Goal: Information Seeking & Learning: Compare options

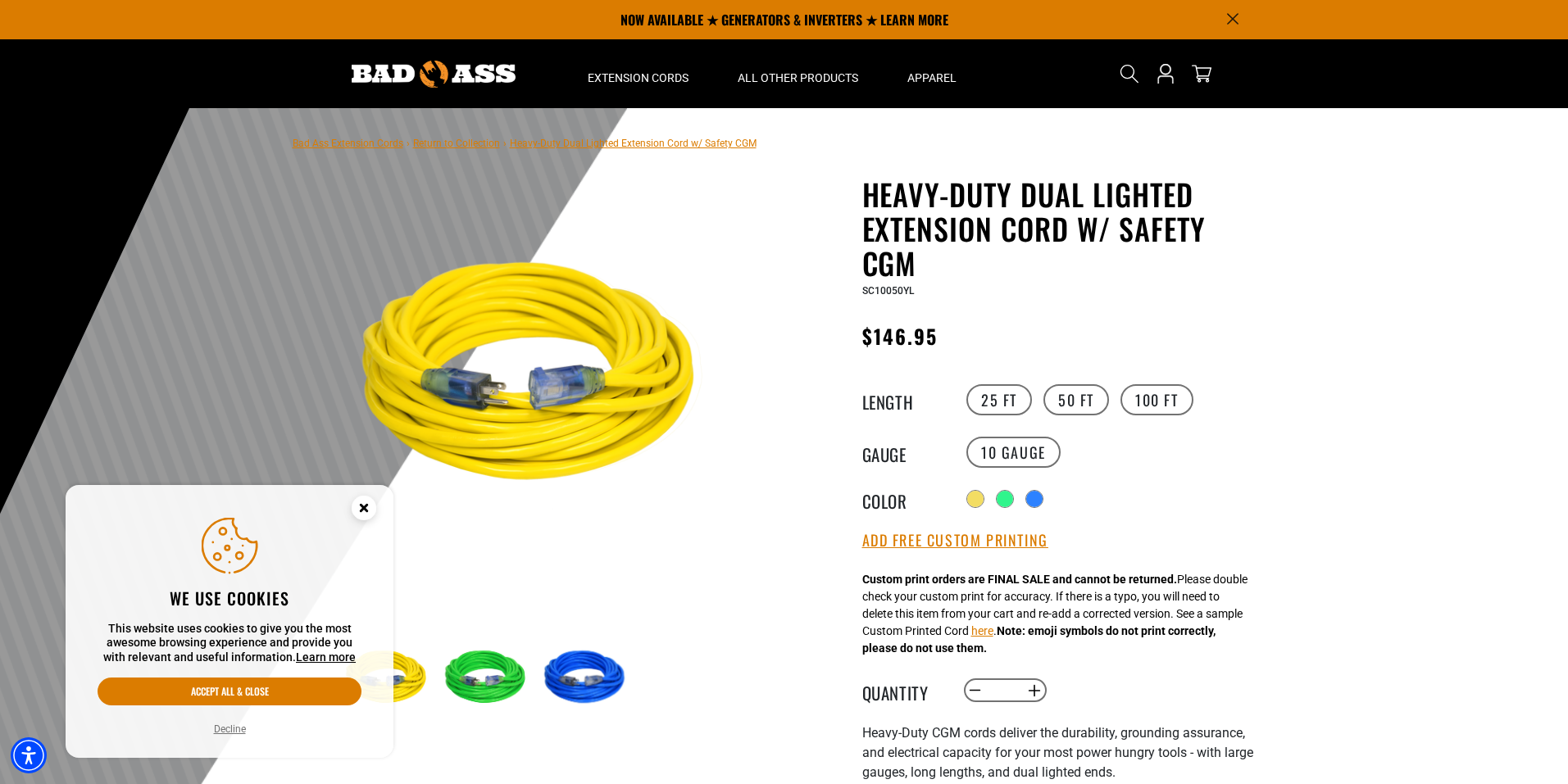
click at [368, 508] on circle "Close this option" at bounding box center [364, 508] width 25 height 25
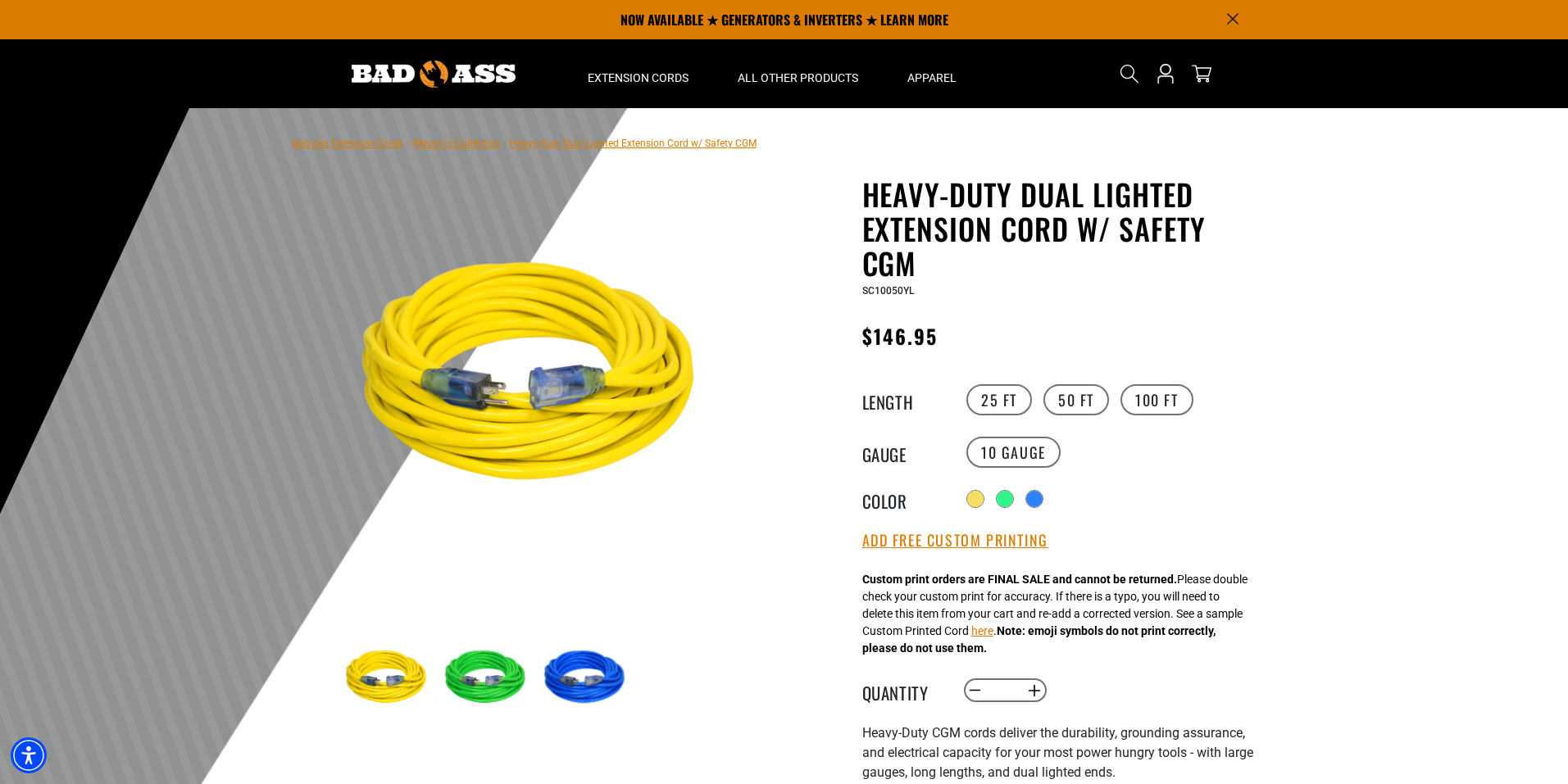
scroll to position [82, 0]
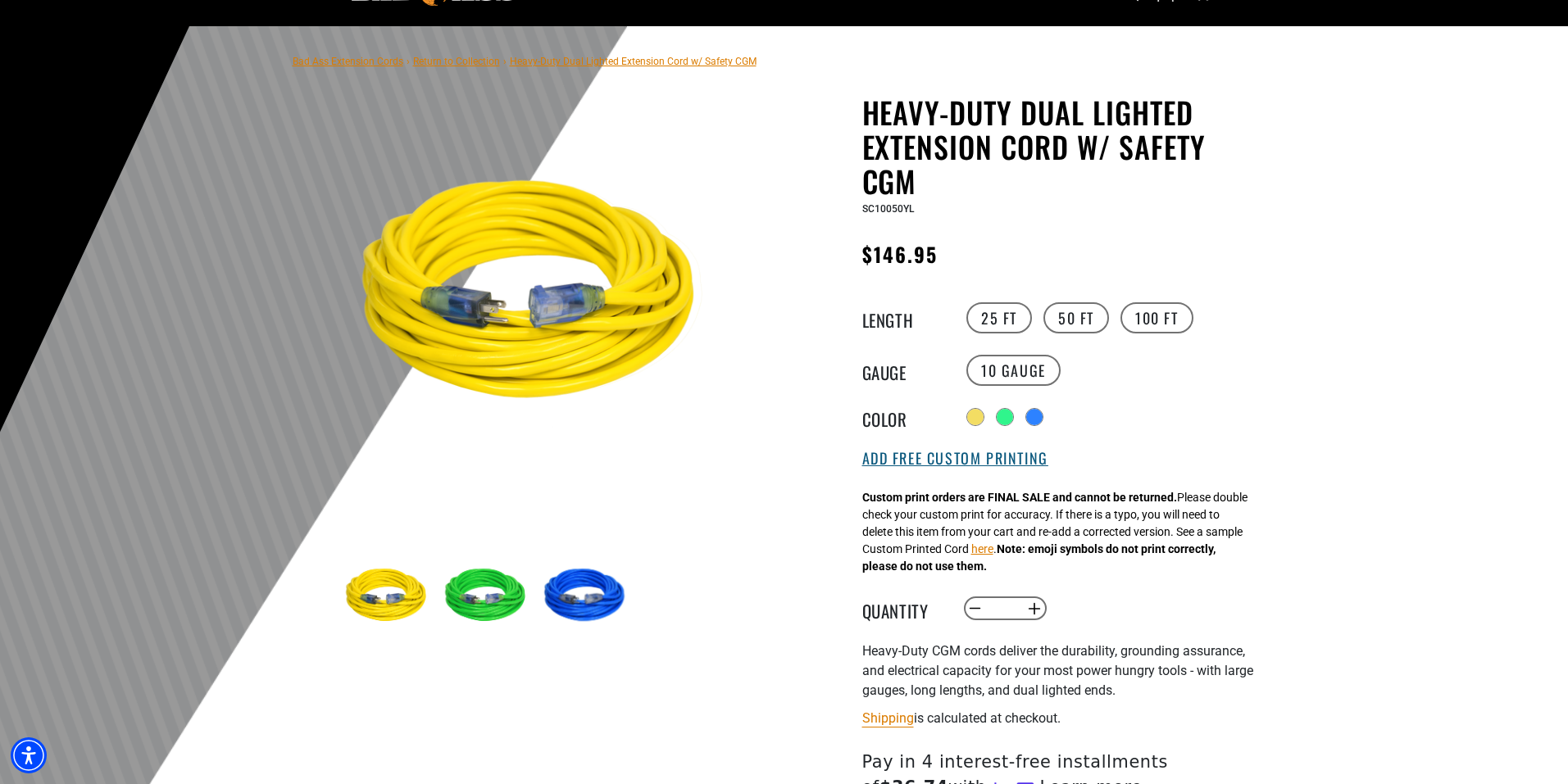
click at [979, 460] on button "Add Free Custom Printing" at bounding box center [955, 459] width 186 height 18
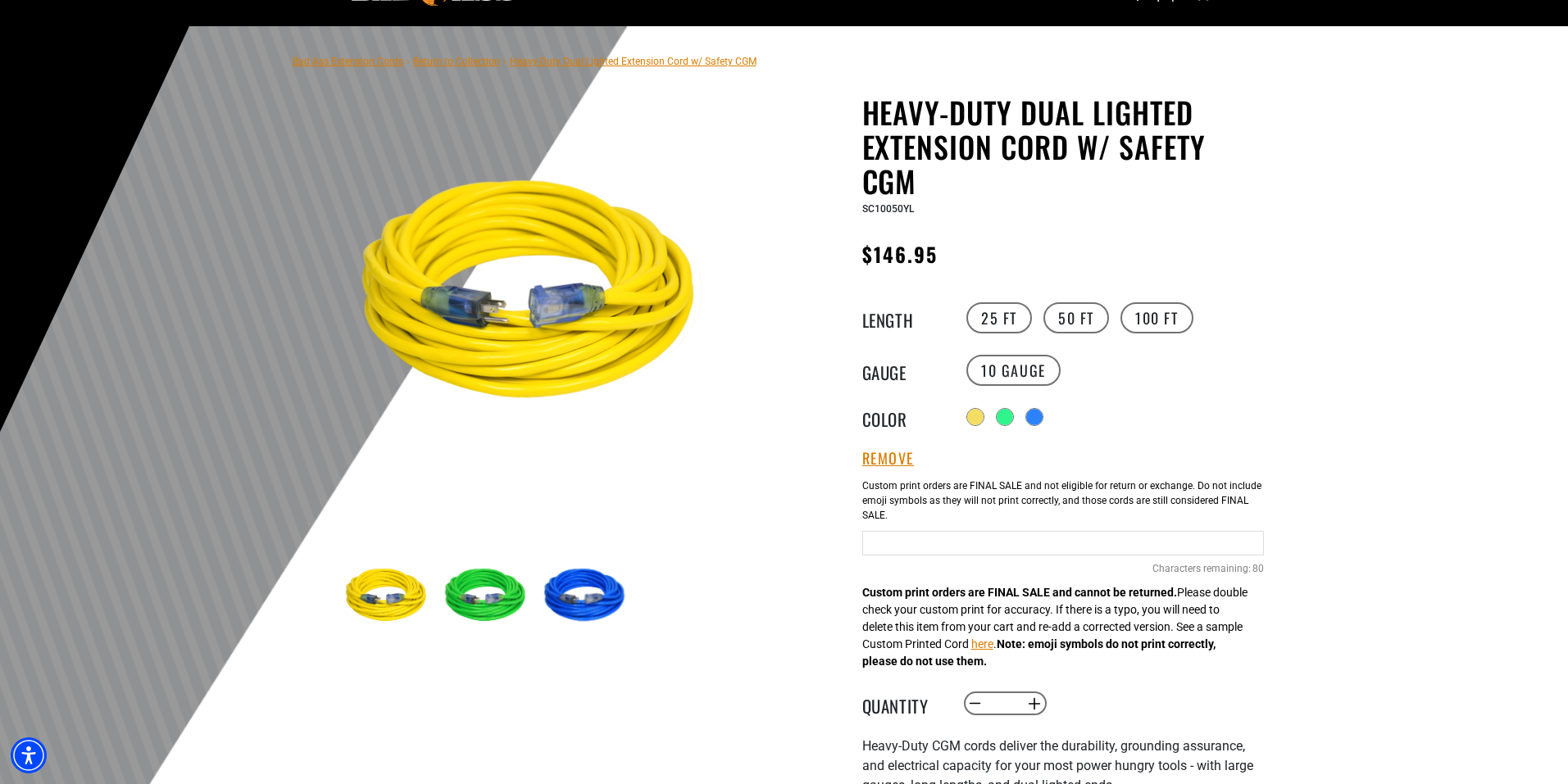
click at [778, 563] on div "1 of 3 Previous Next" at bounding box center [538, 605] width 492 height 1021
click at [1300, 472] on div at bounding box center [784, 427] width 1568 height 803
click at [618, 592] on img at bounding box center [587, 597] width 95 height 95
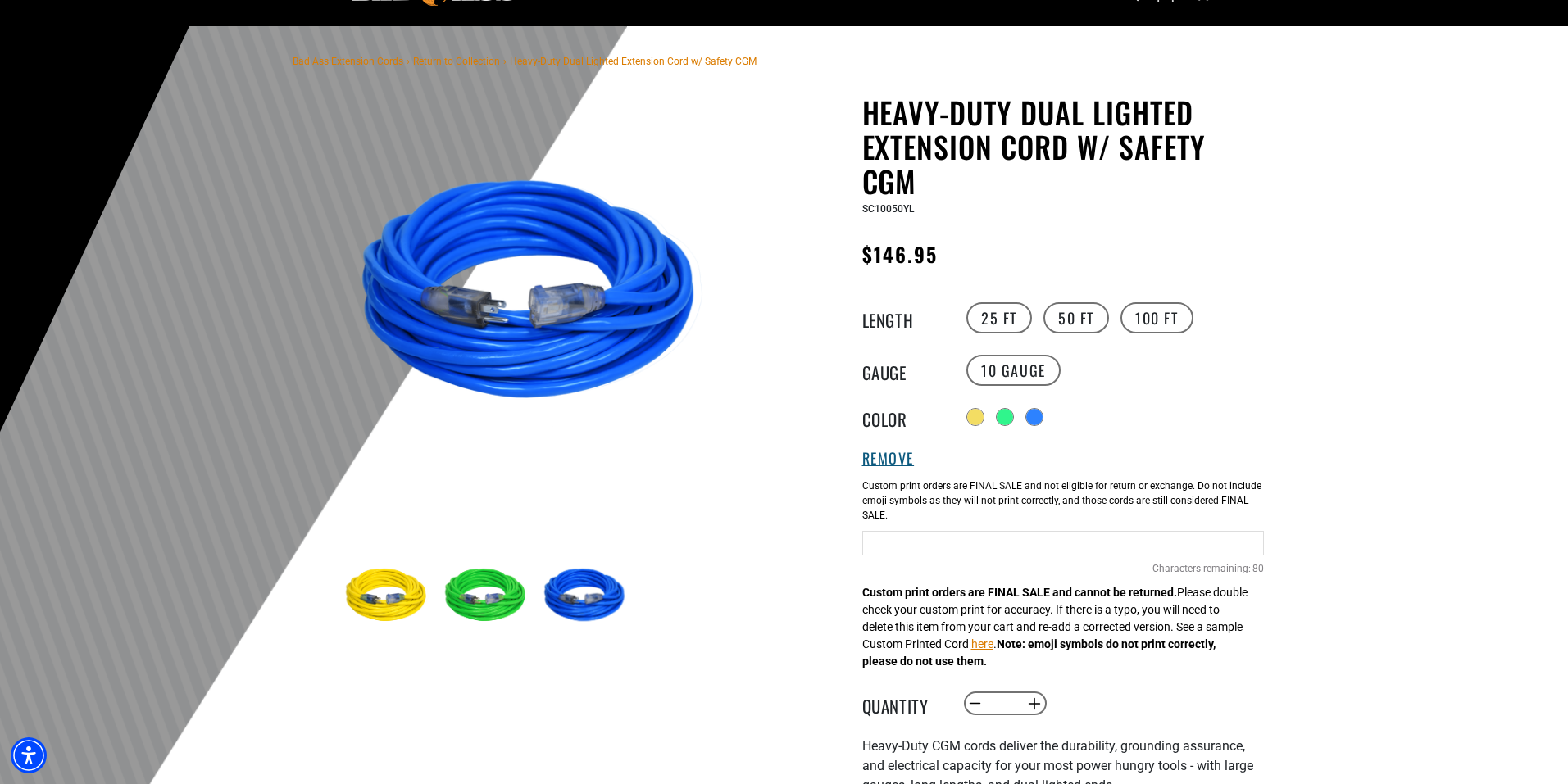
click at [877, 457] on button "Remove" at bounding box center [889, 459] width 53 height 18
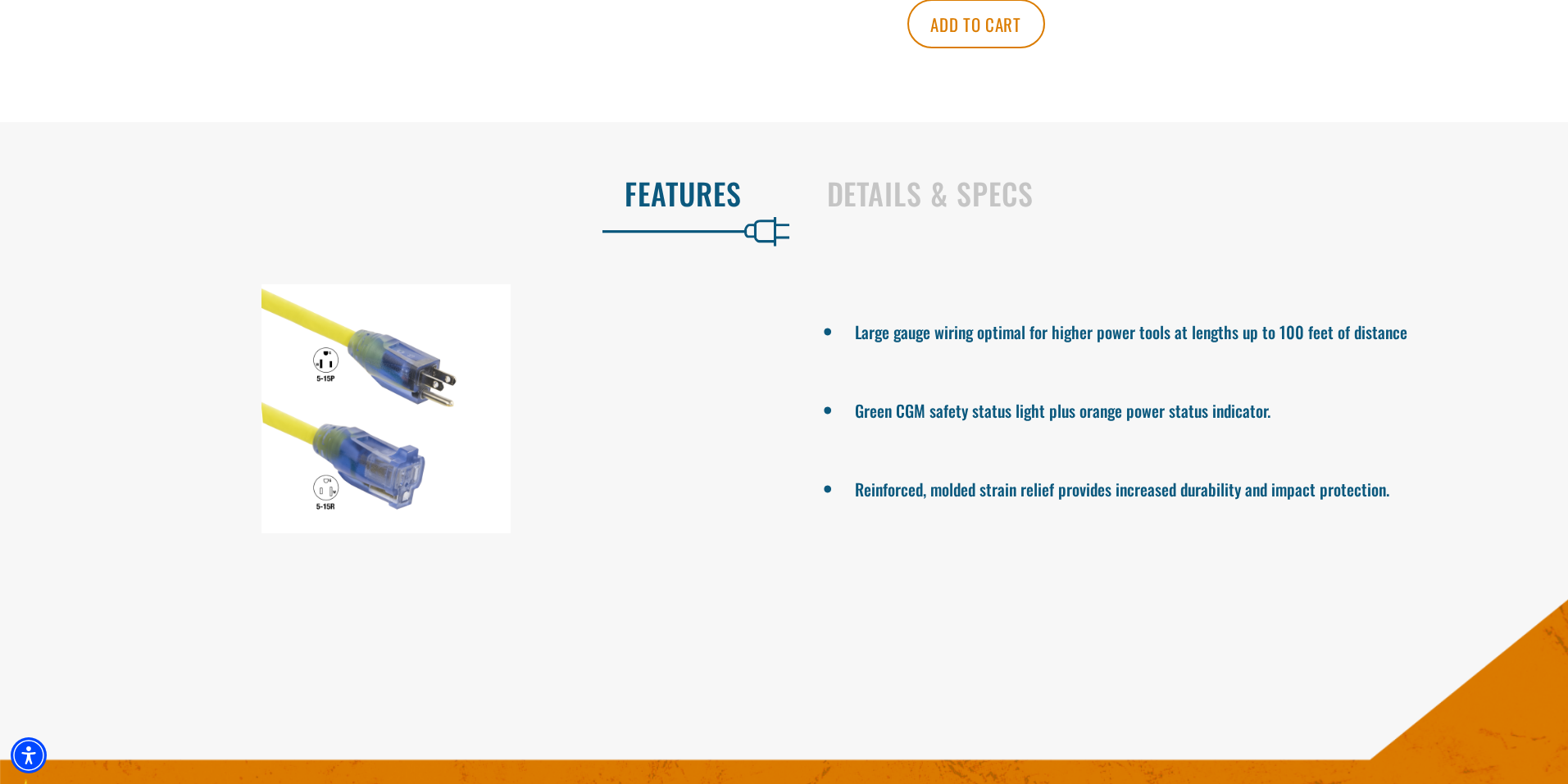
scroll to position [983, 0]
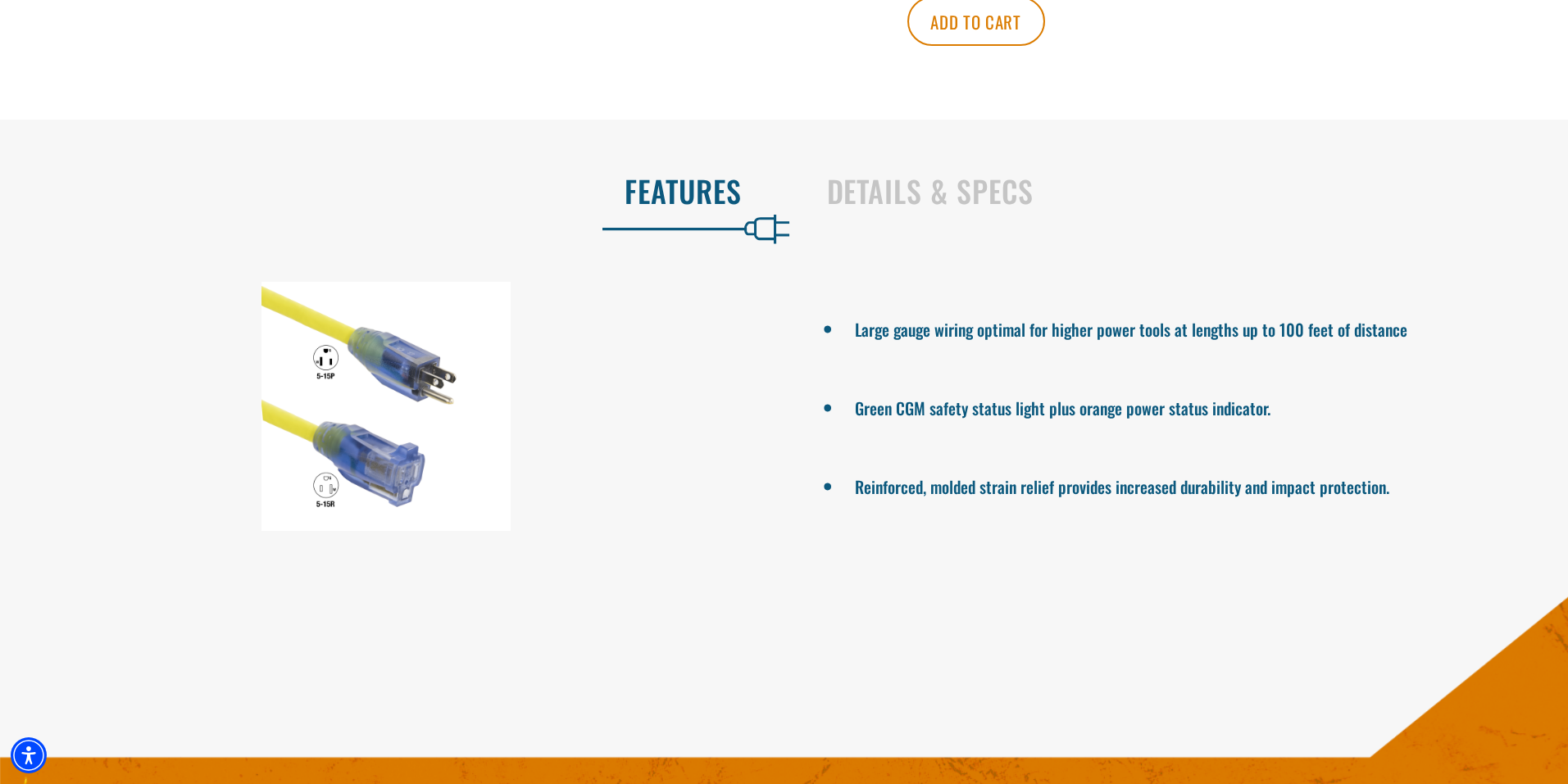
click at [373, 470] on div at bounding box center [386, 407] width 773 height 249
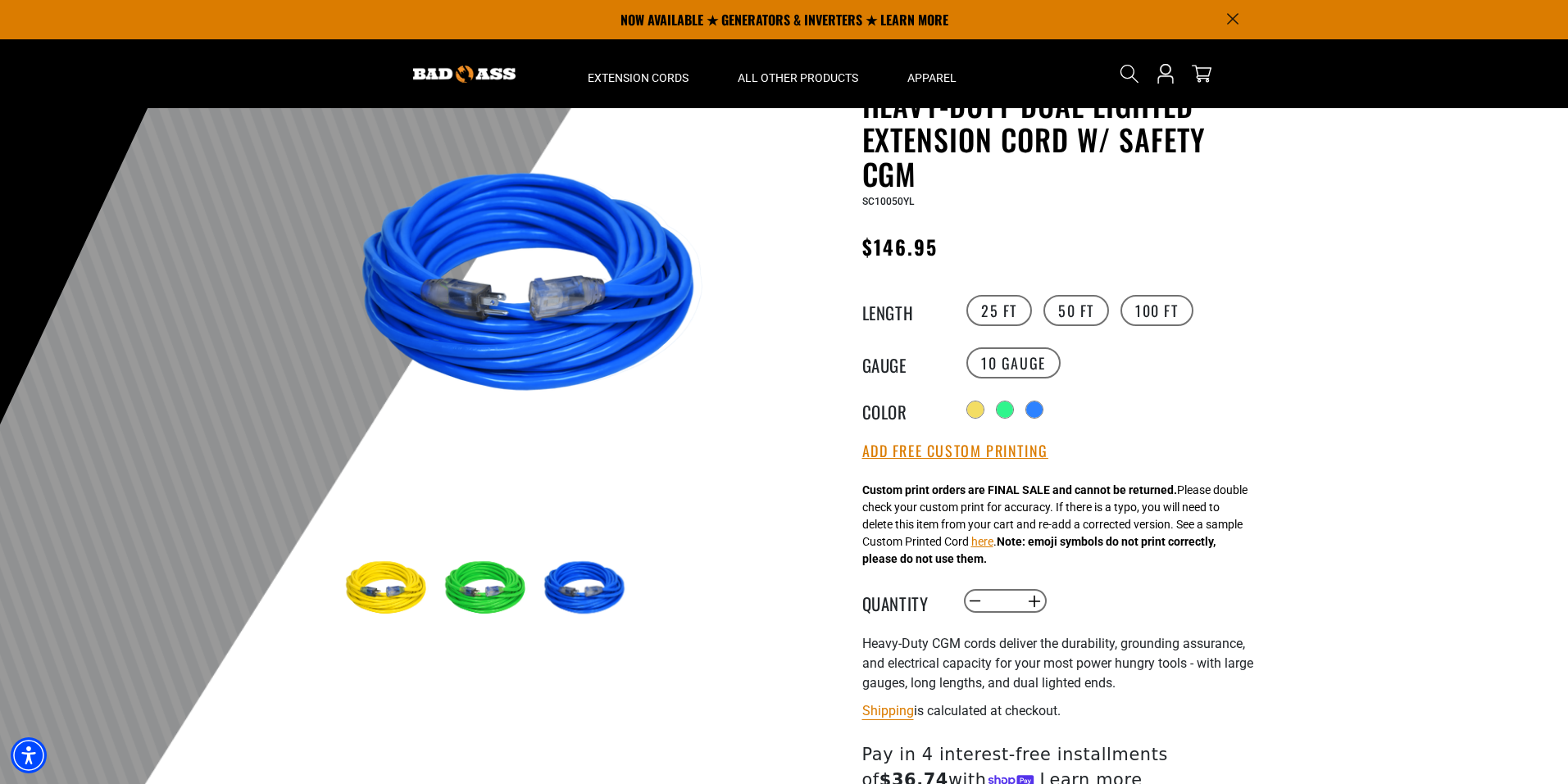
scroll to position [0, 0]
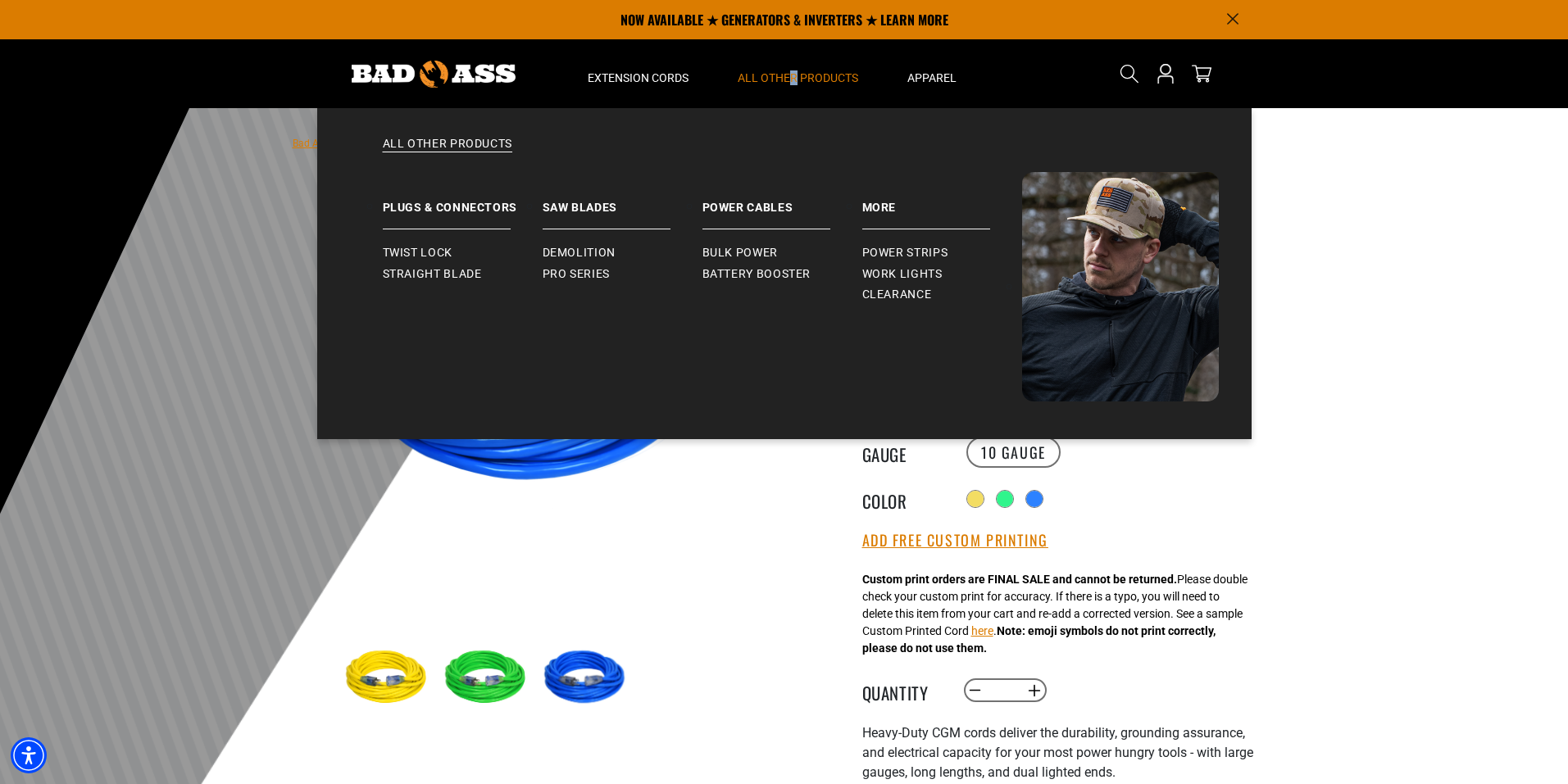
click at [795, 74] on span "All Other Products" at bounding box center [798, 77] width 120 height 14
click at [749, 200] on link "Power Cables" at bounding box center [782, 201] width 160 height 58
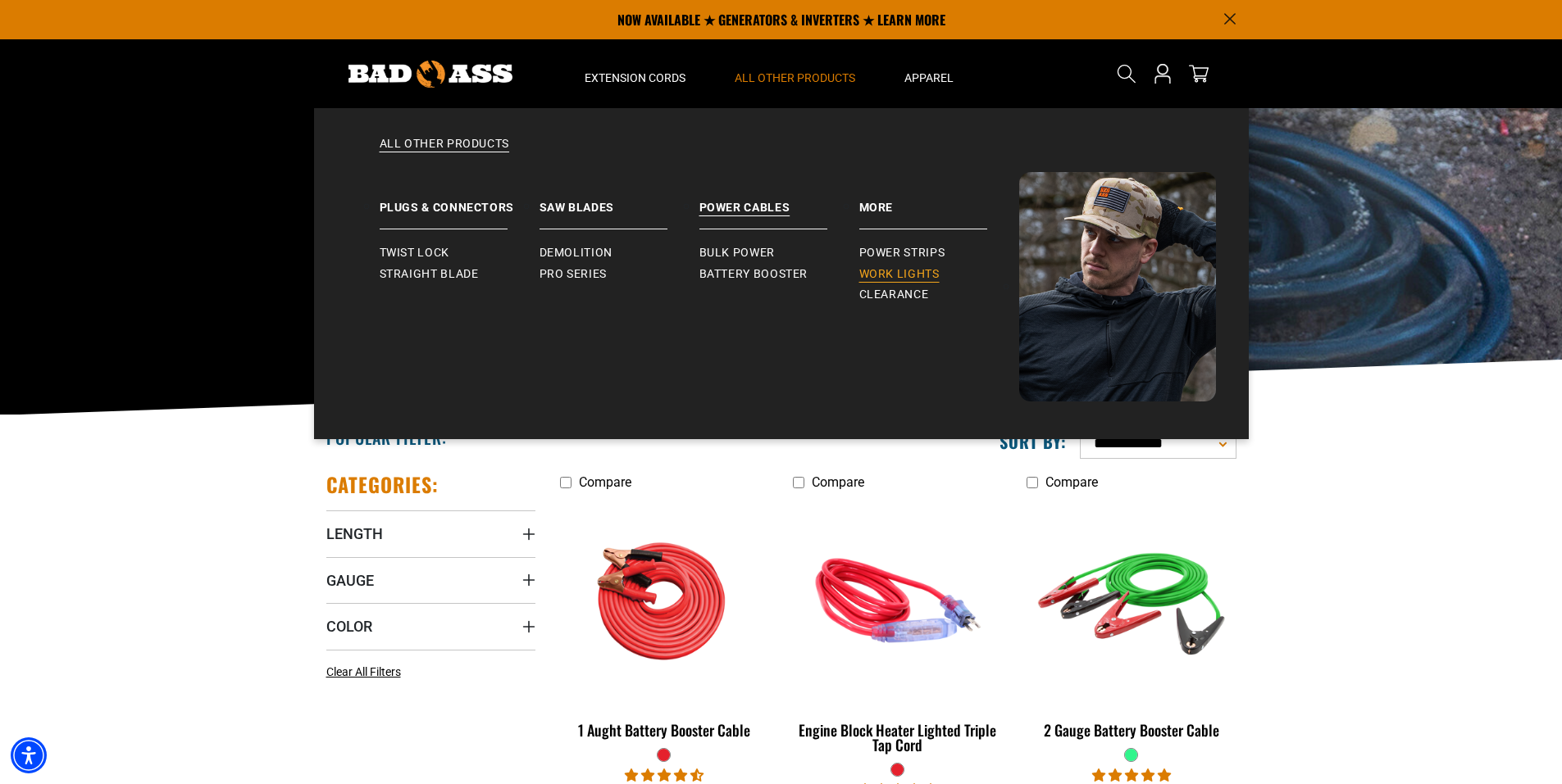
click at [899, 264] on link "Work Lights" at bounding box center [939, 274] width 160 height 21
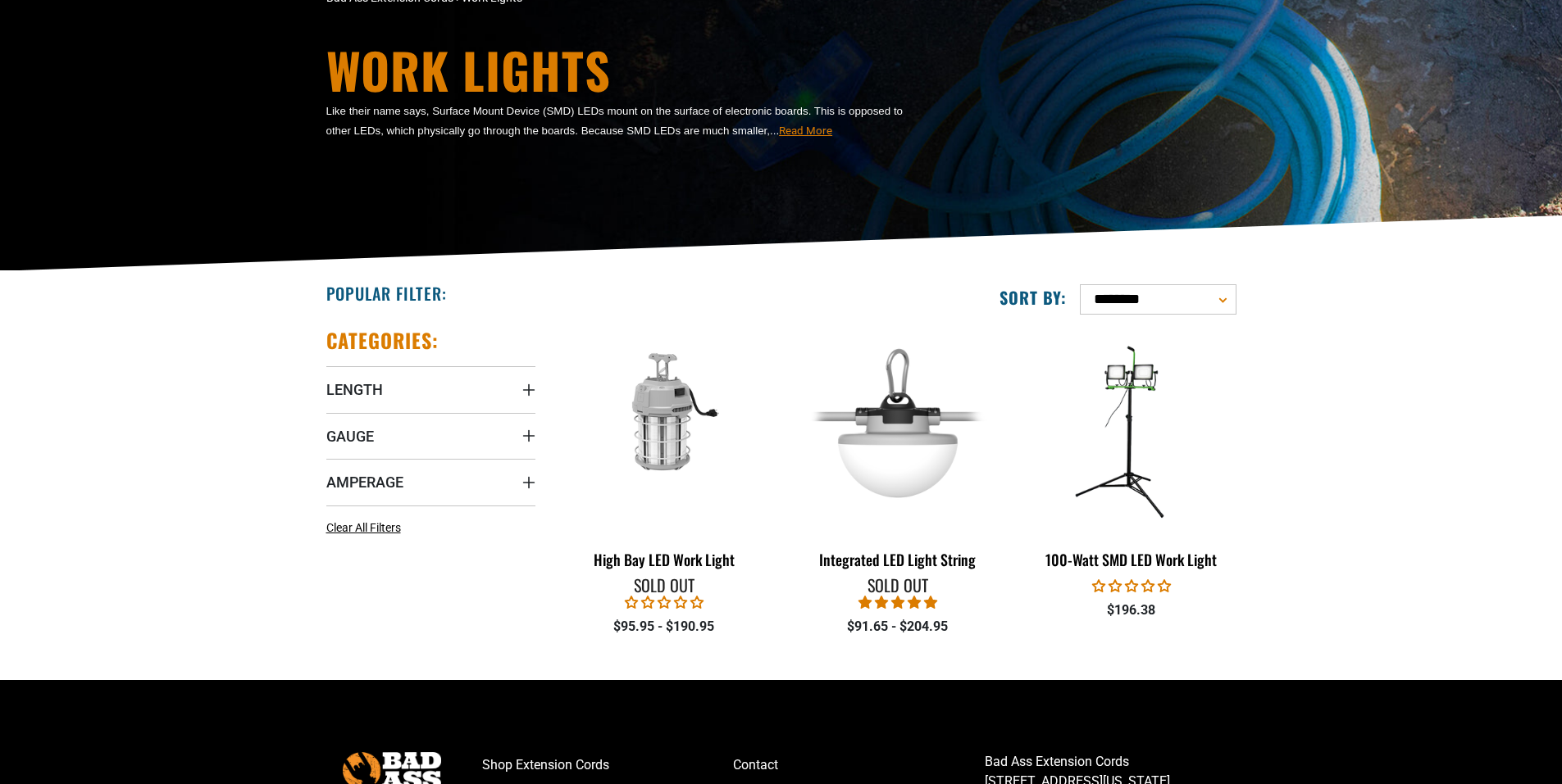
scroll to position [164, 0]
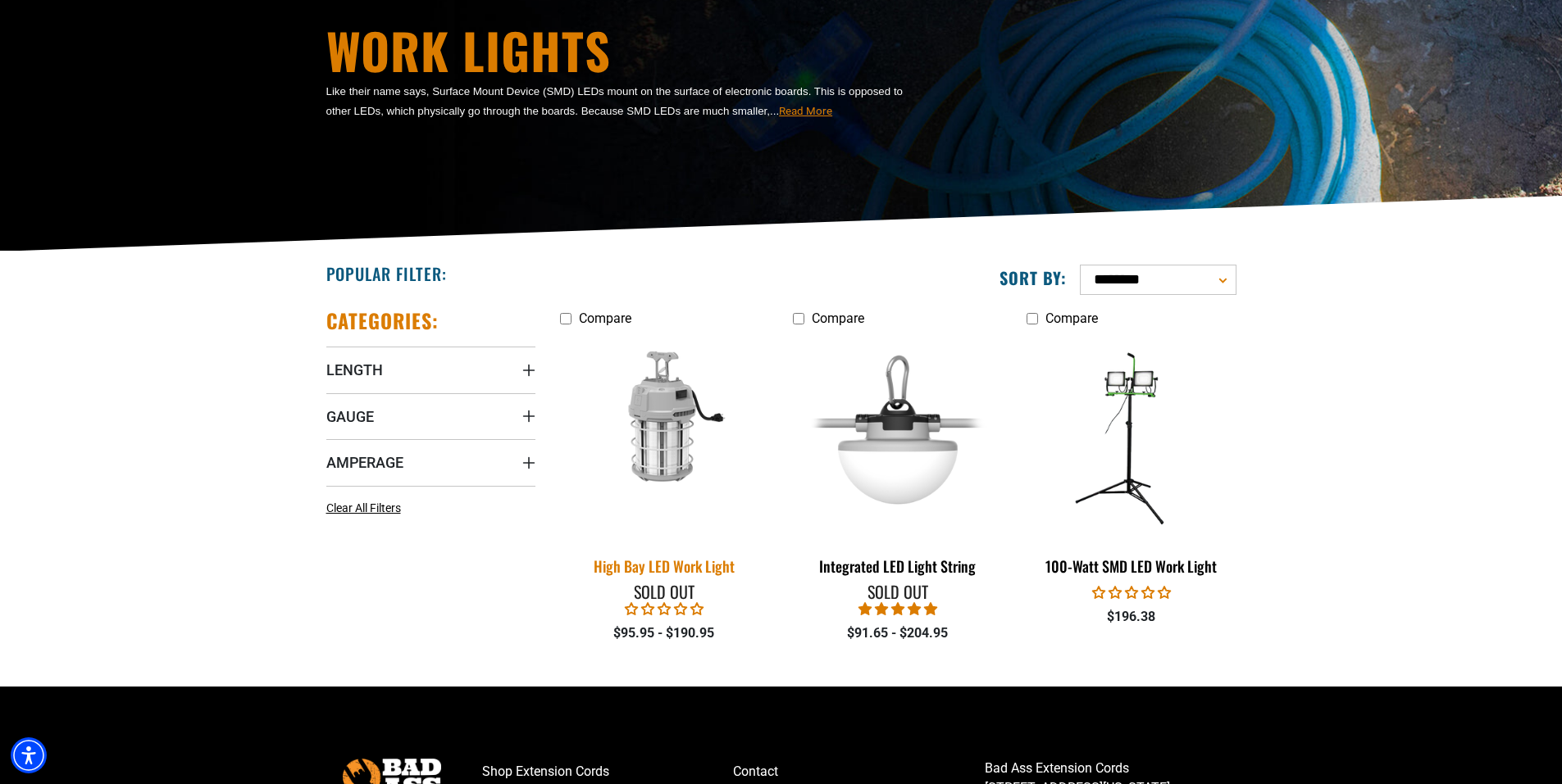
click at [675, 442] on img at bounding box center [664, 436] width 230 height 209
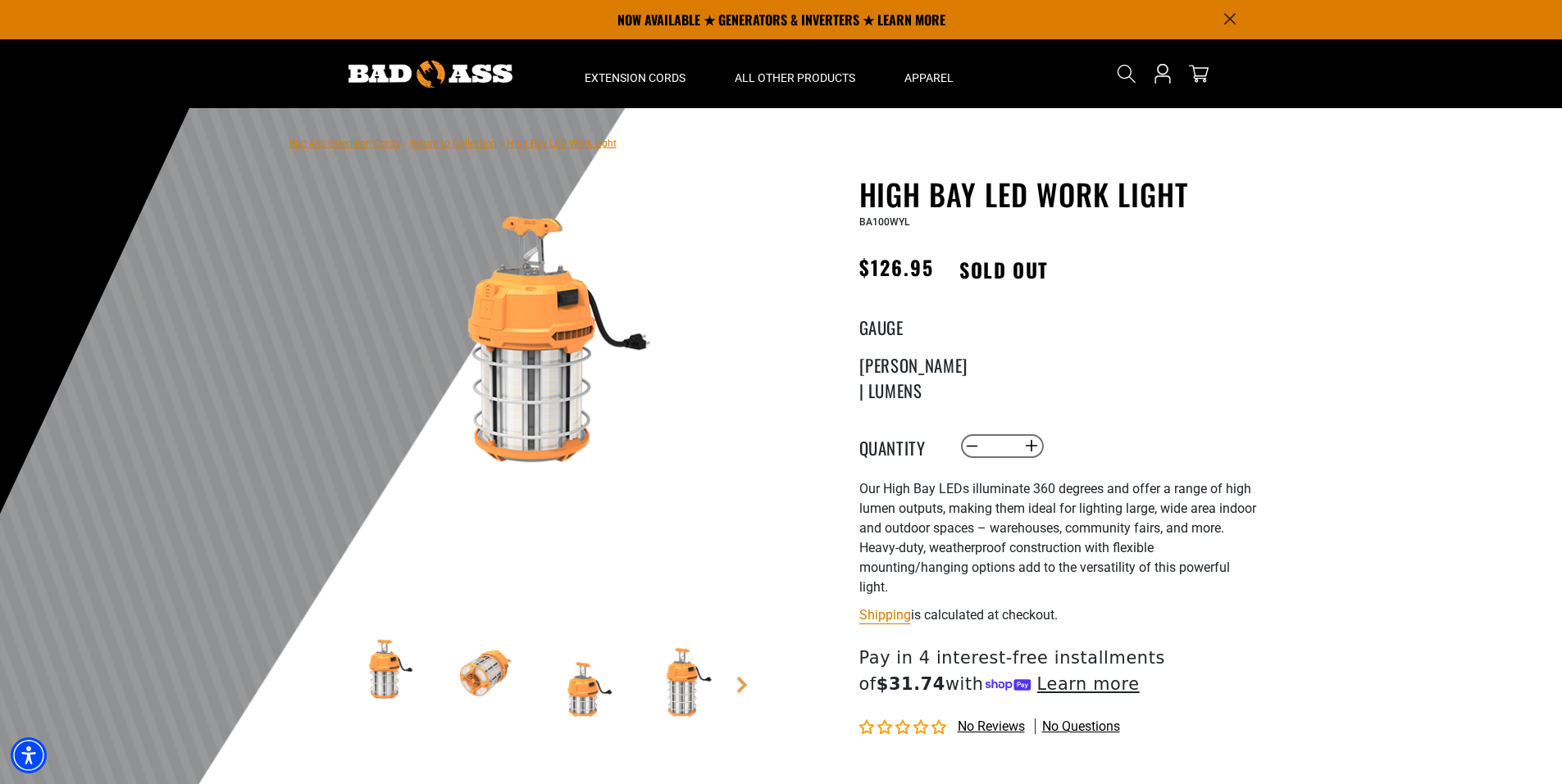
click at [504, 667] on img at bounding box center [484, 678] width 95 height 95
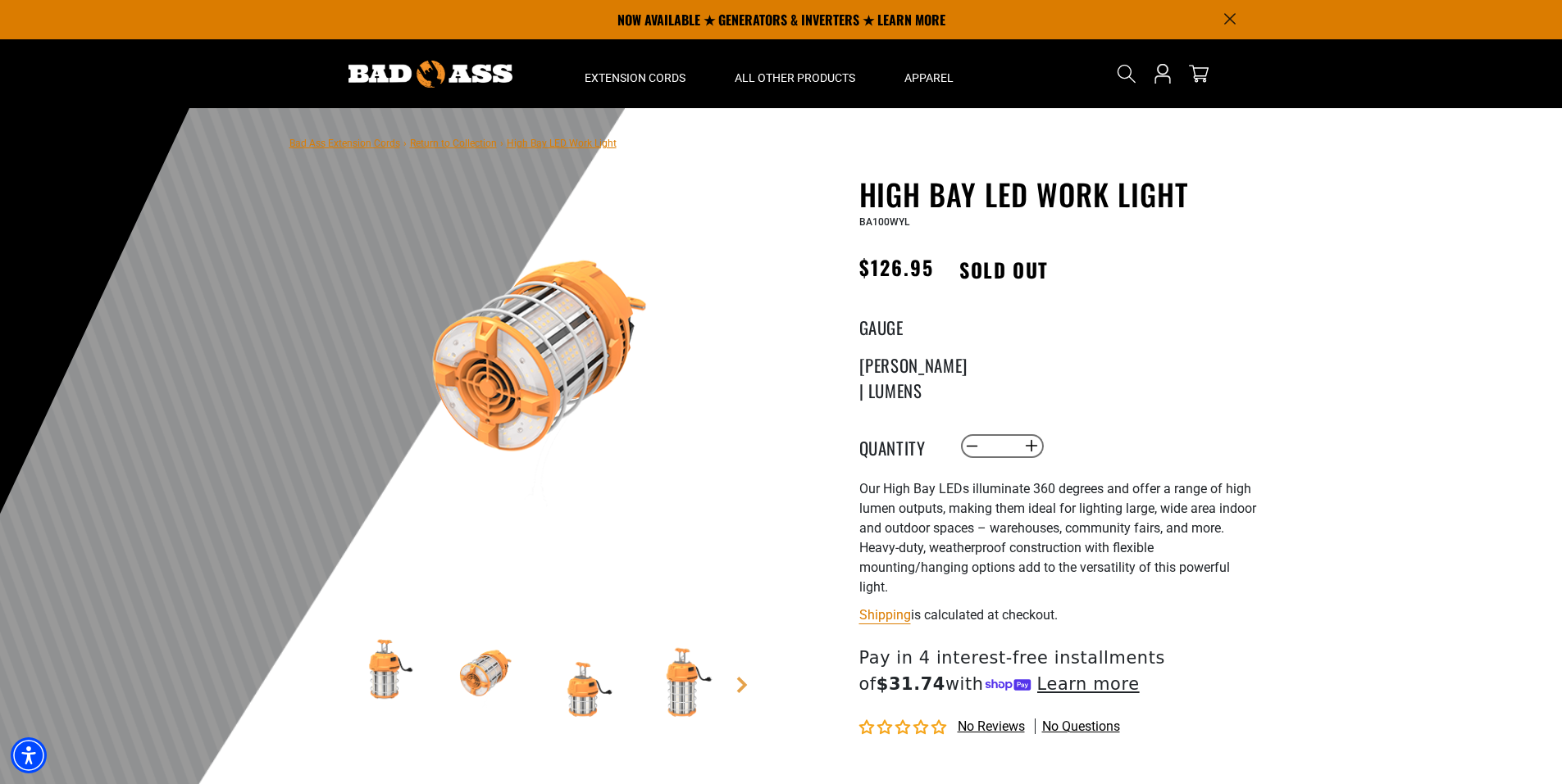
click at [588, 702] on img at bounding box center [583, 678] width 95 height 95
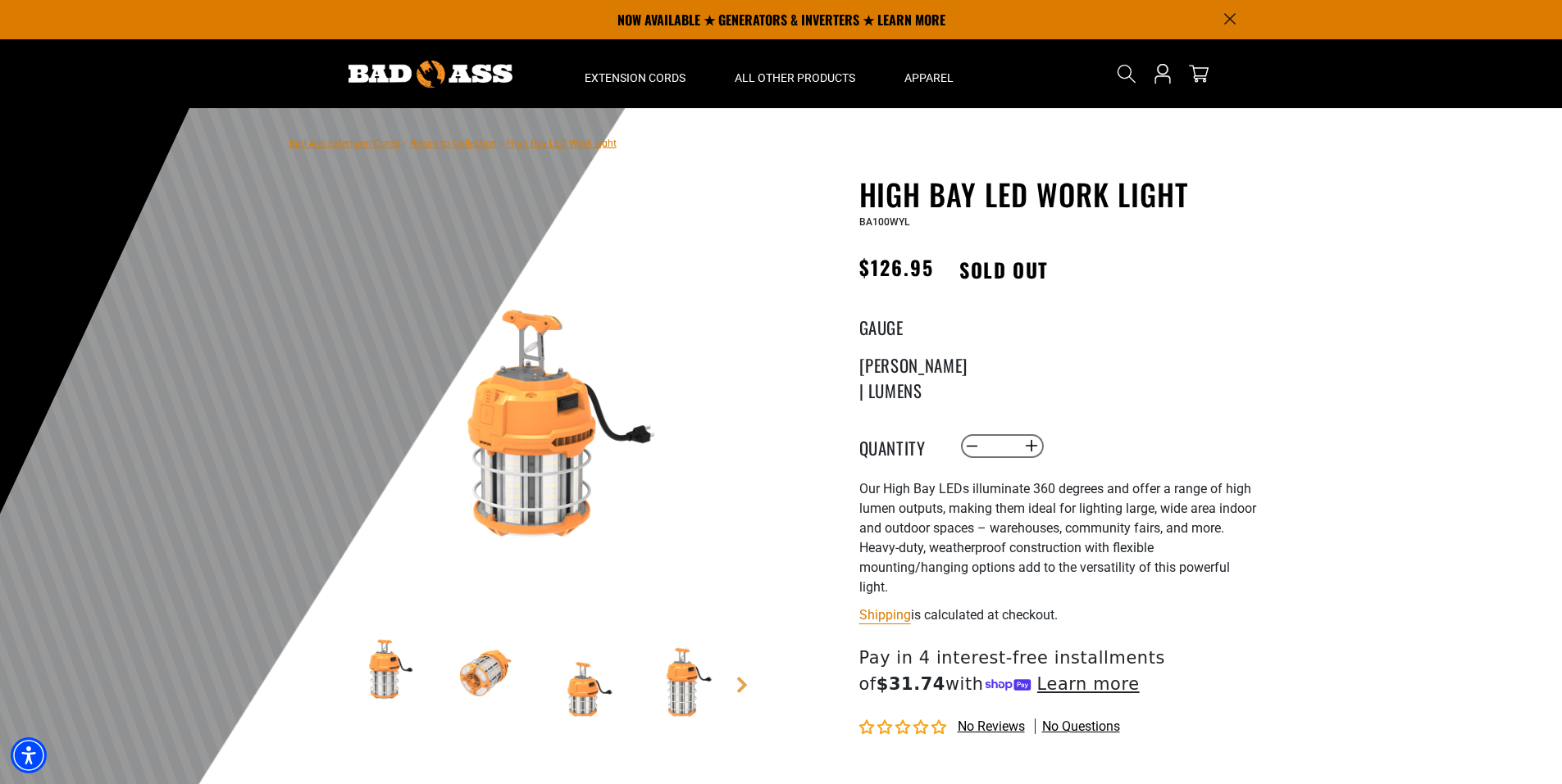
click at [686, 690] on img at bounding box center [683, 678] width 95 height 95
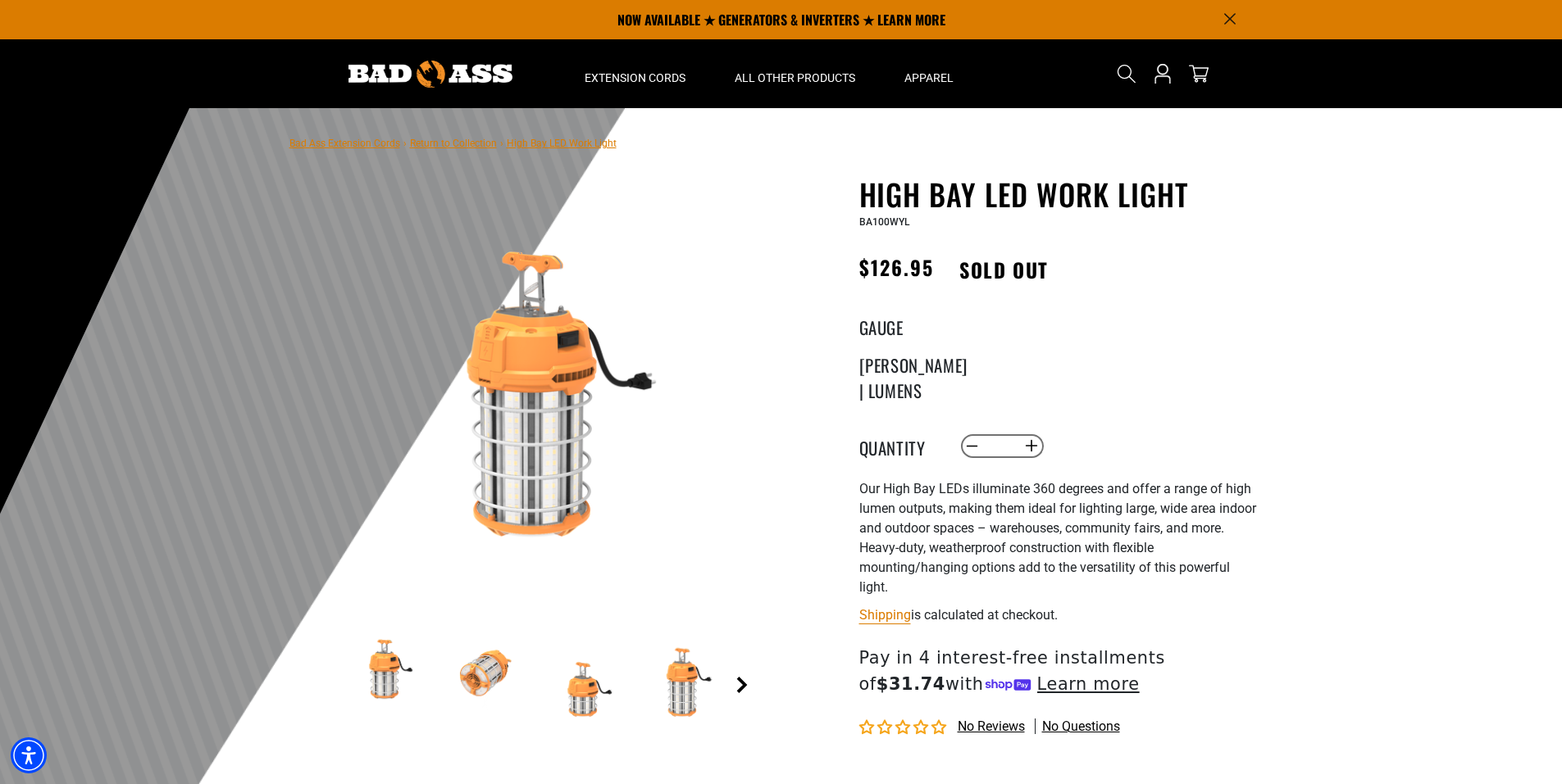
click at [734, 686] on link "Next" at bounding box center [741, 685] width 16 height 16
click at [700, 688] on img at bounding box center [685, 678] width 95 height 95
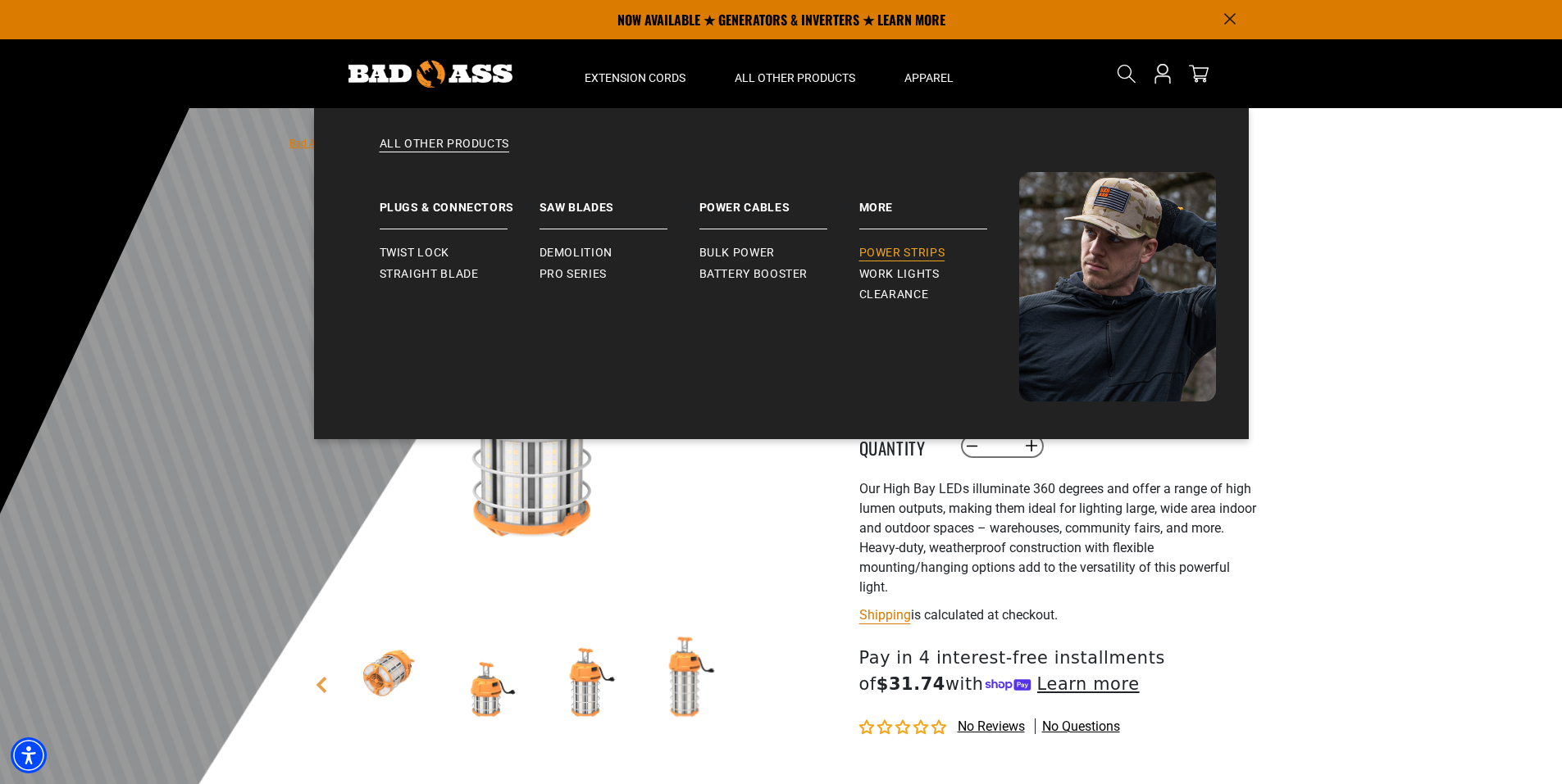
click at [891, 254] on span "Power Strips" at bounding box center [902, 253] width 86 height 14
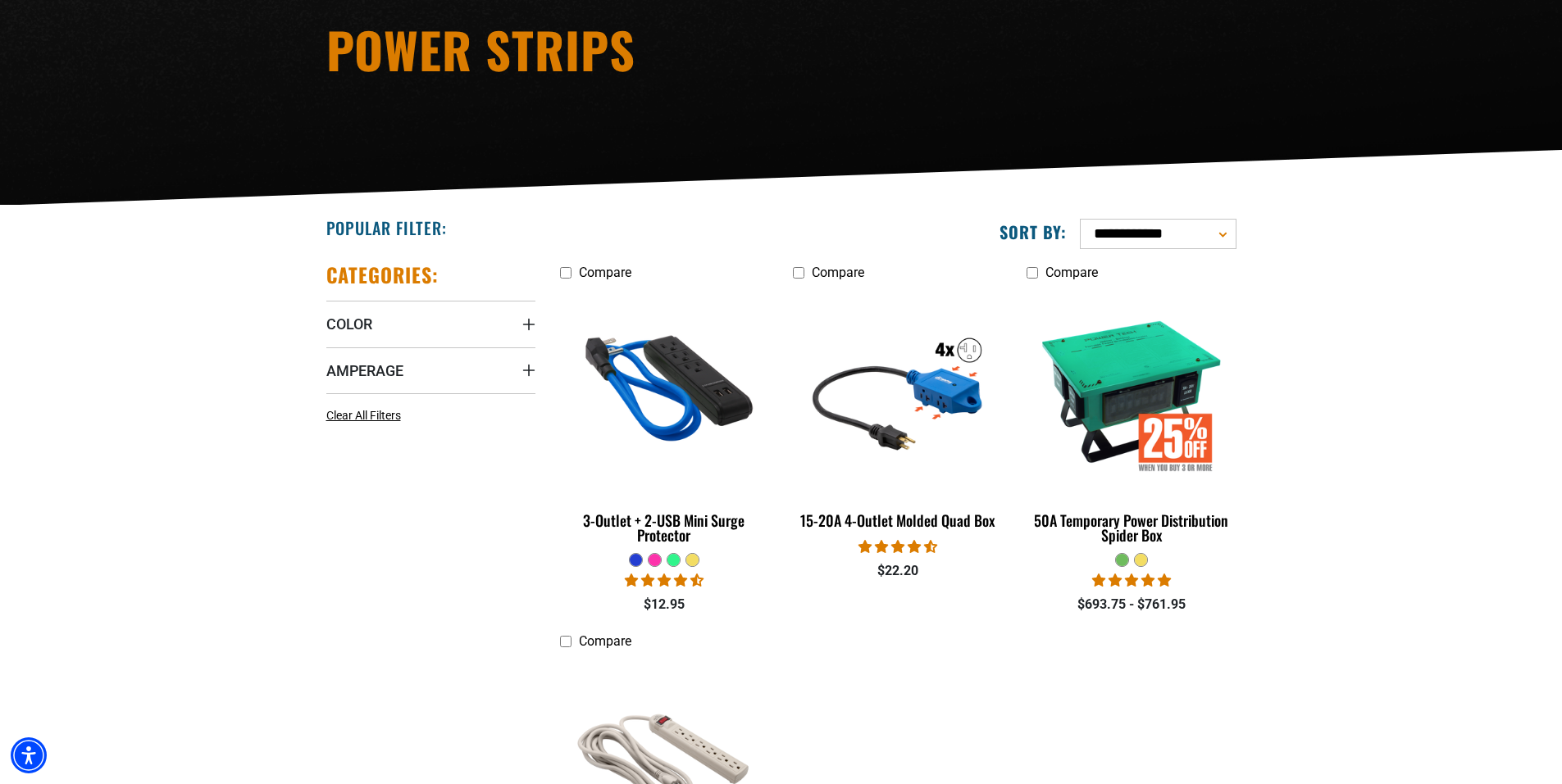
scroll to position [246, 0]
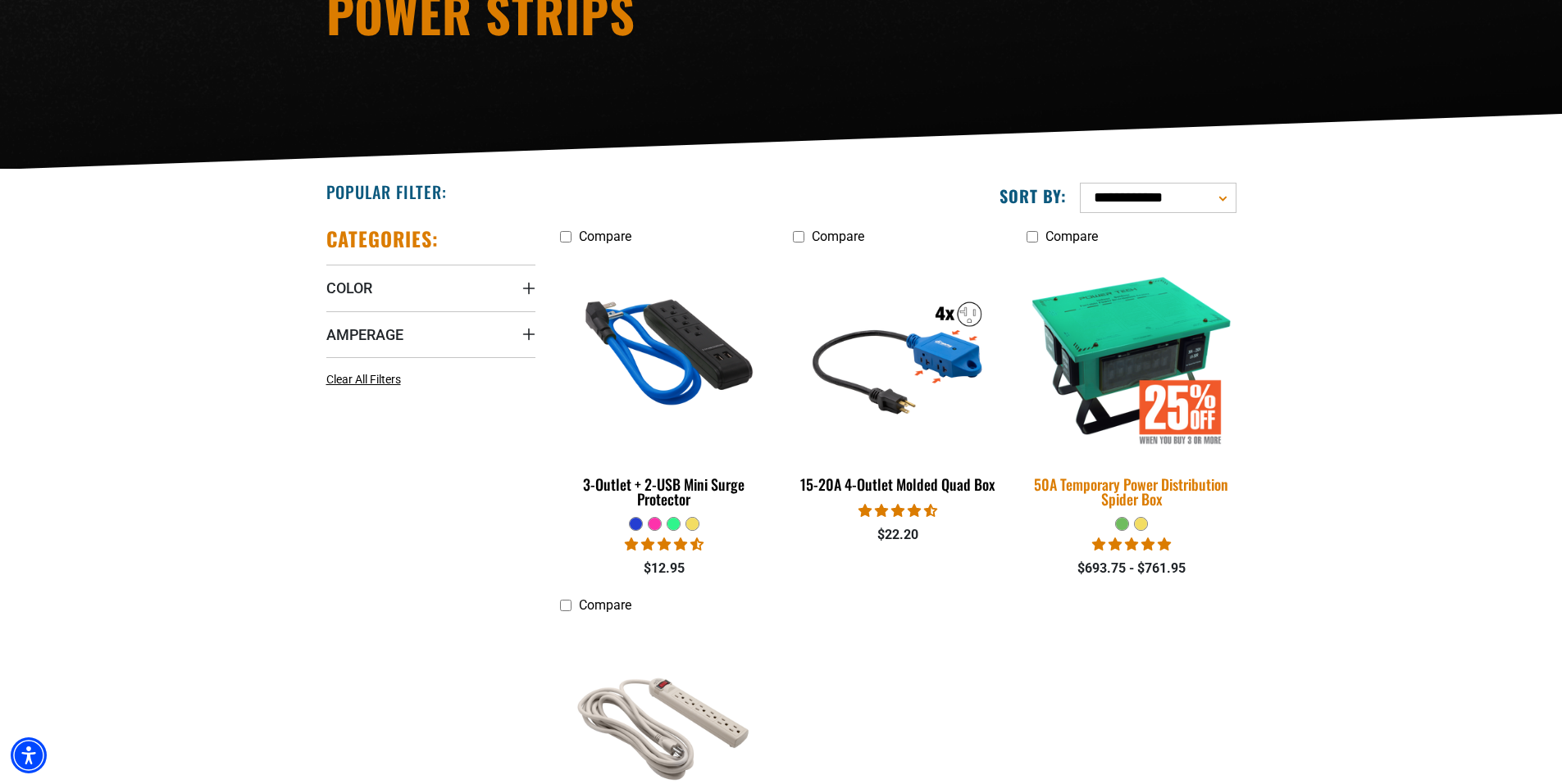
click at [1106, 381] on img at bounding box center [1131, 354] width 230 height 209
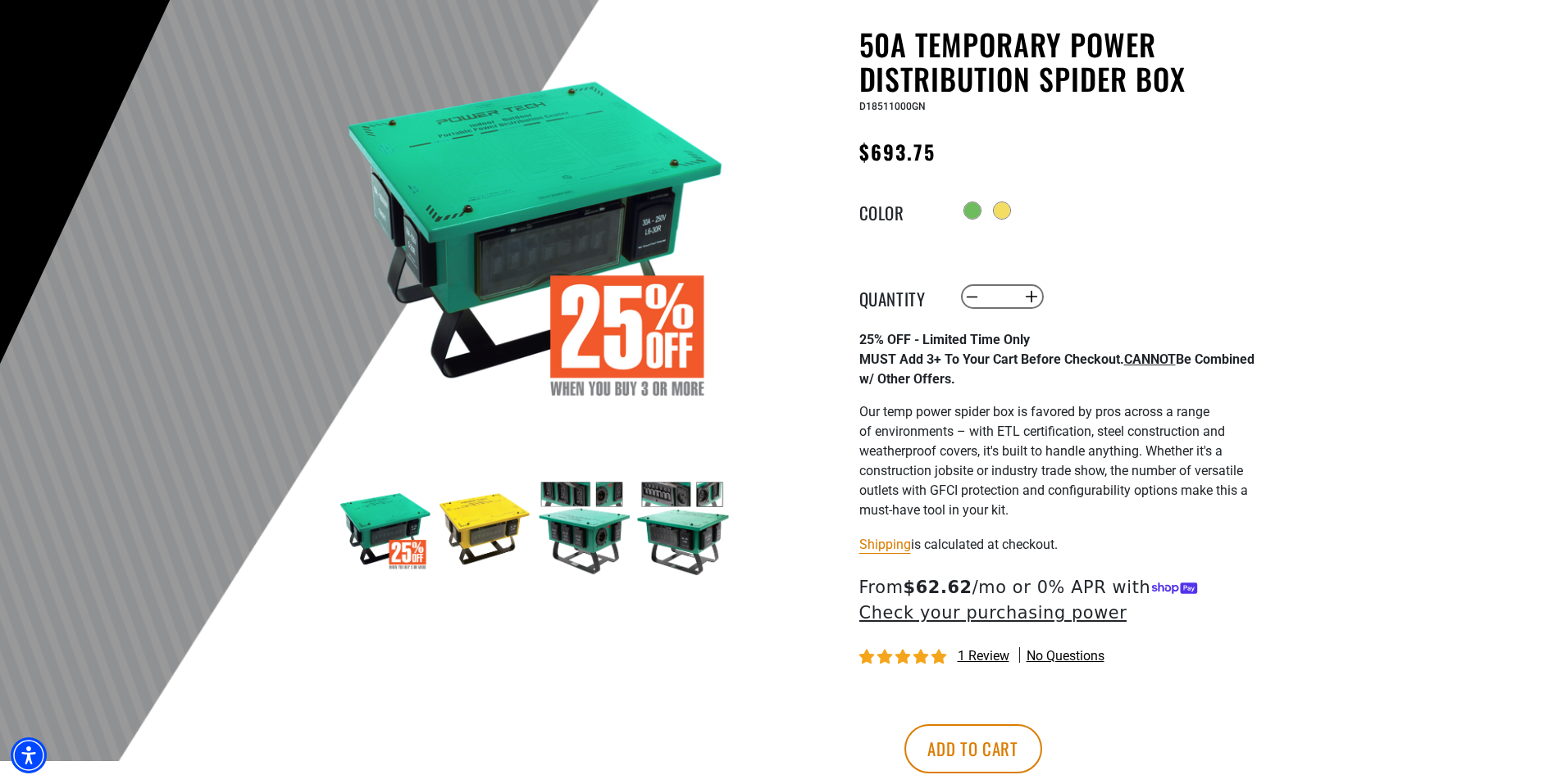
scroll to position [164, 0]
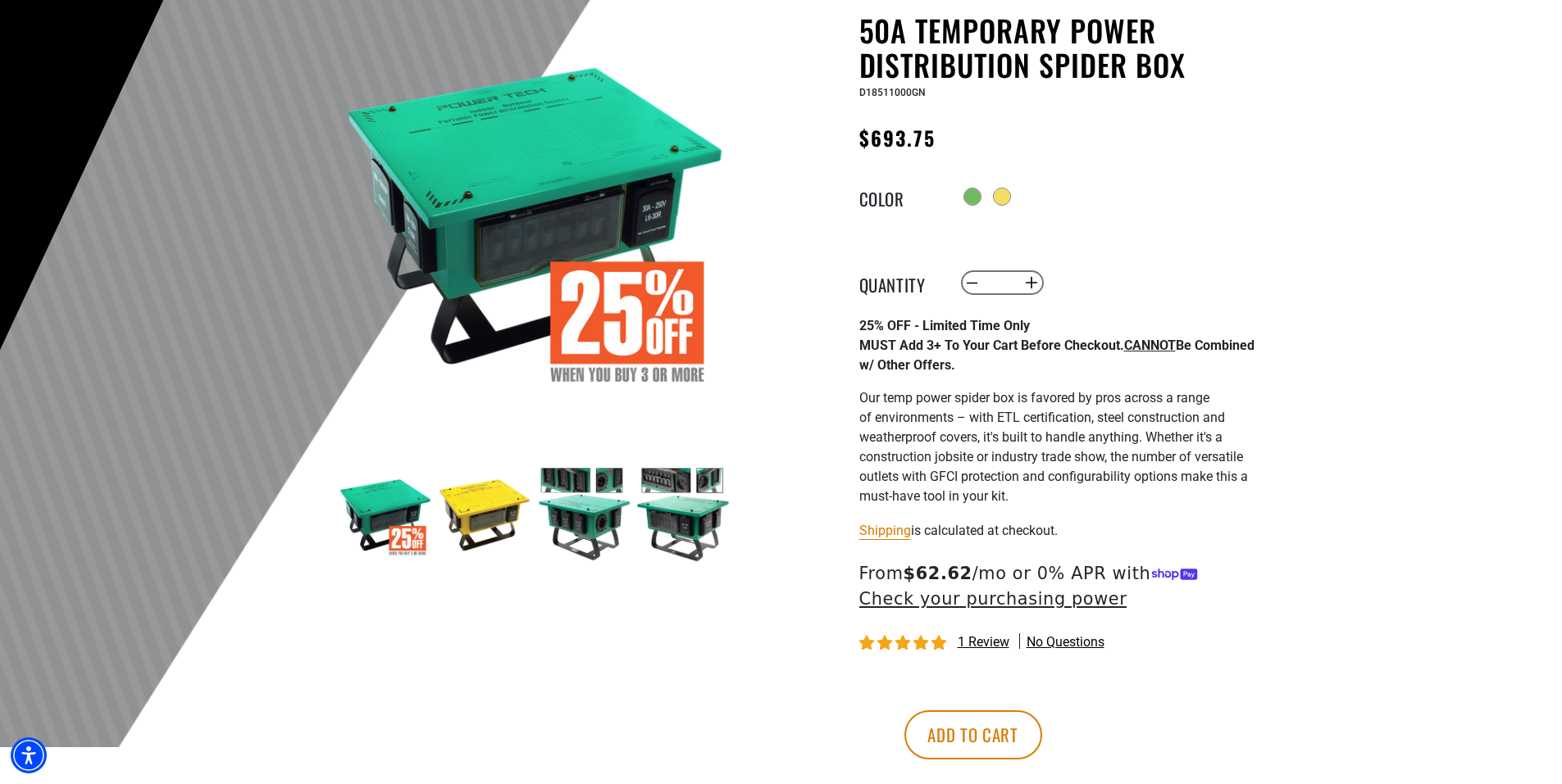
click at [578, 520] on img at bounding box center [583, 514] width 95 height 95
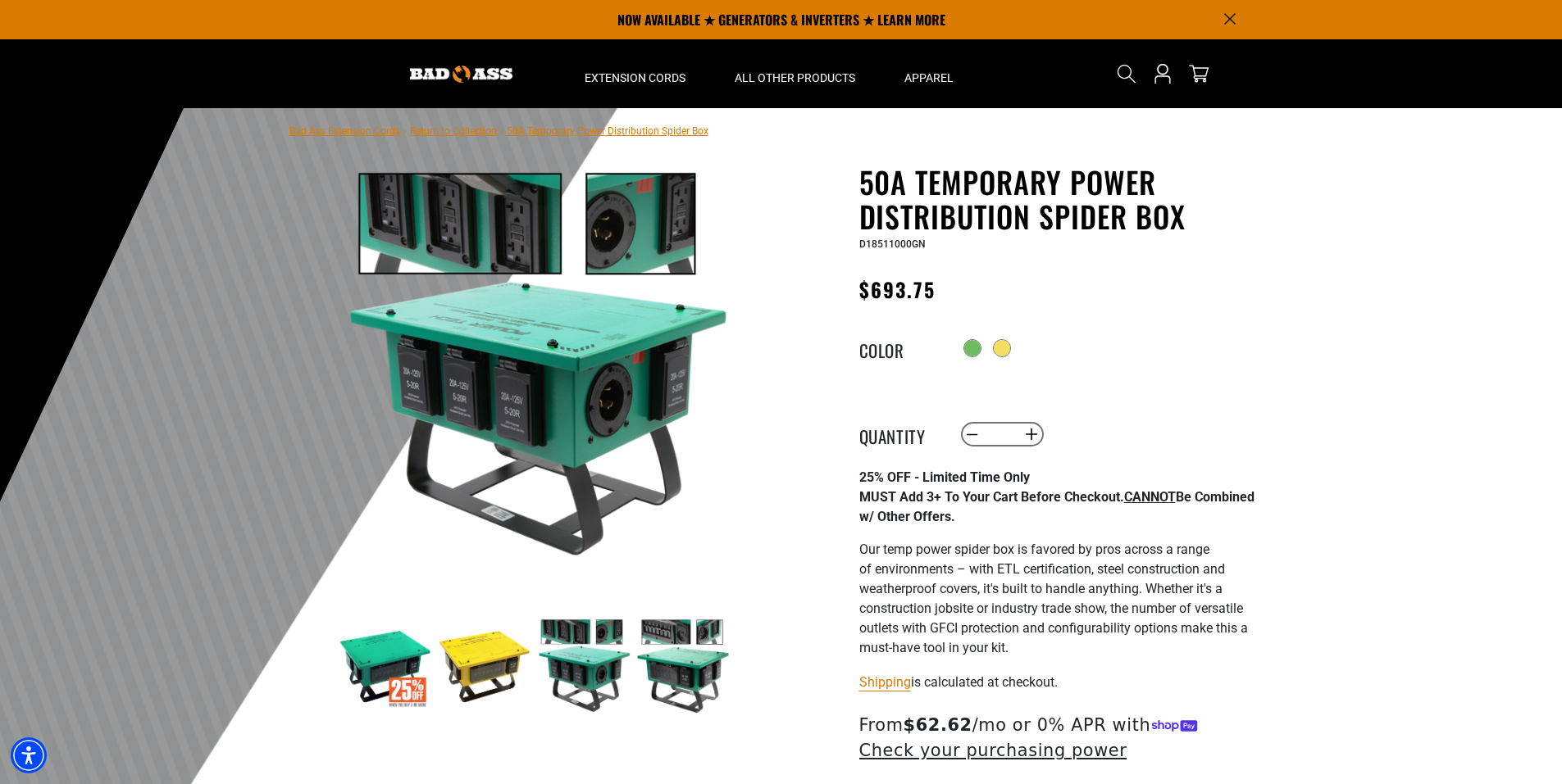
scroll to position [0, 0]
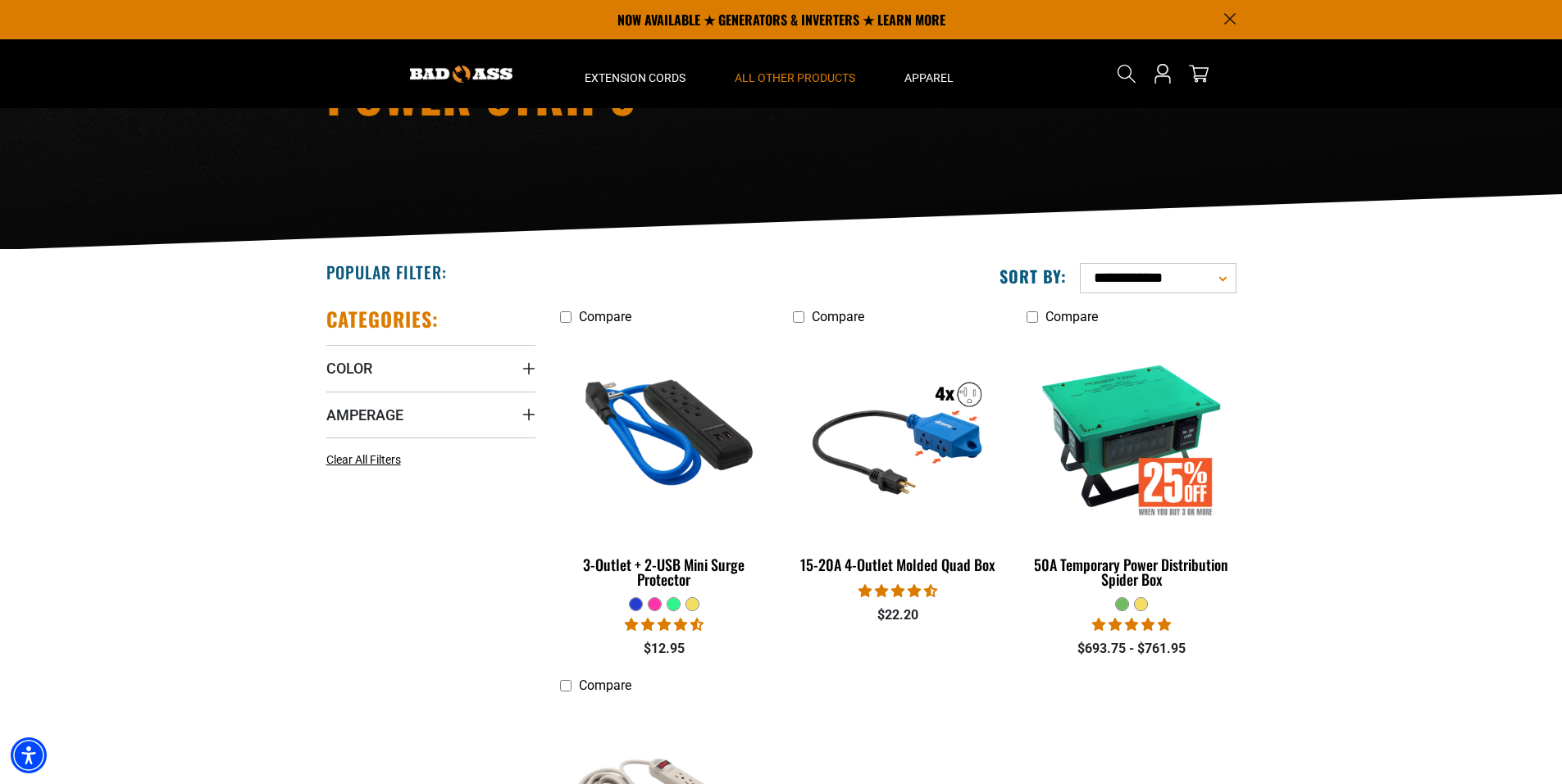
scroll to position [164, 0]
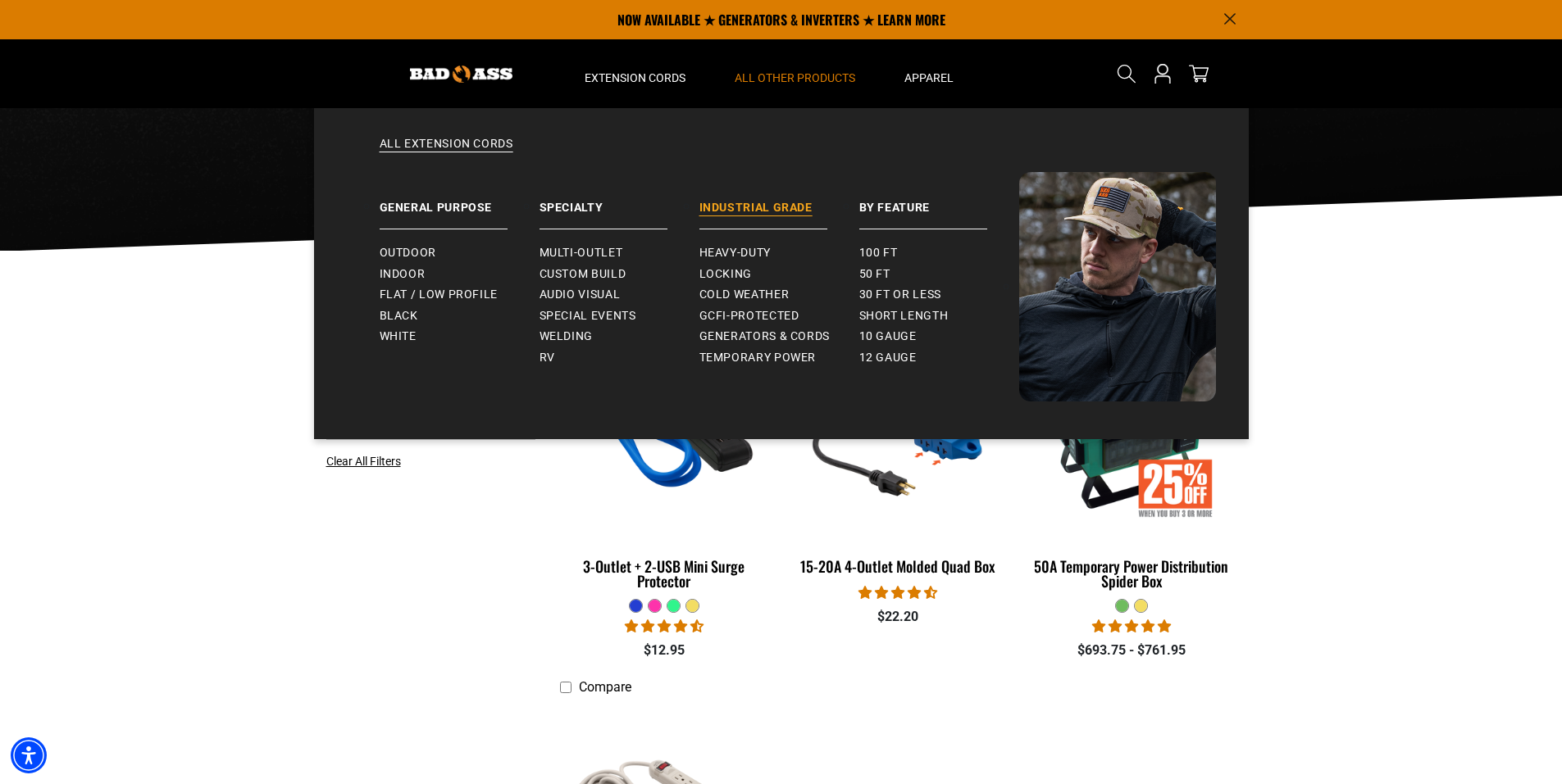
click at [733, 206] on link "Industrial Grade" at bounding box center [779, 201] width 160 height 58
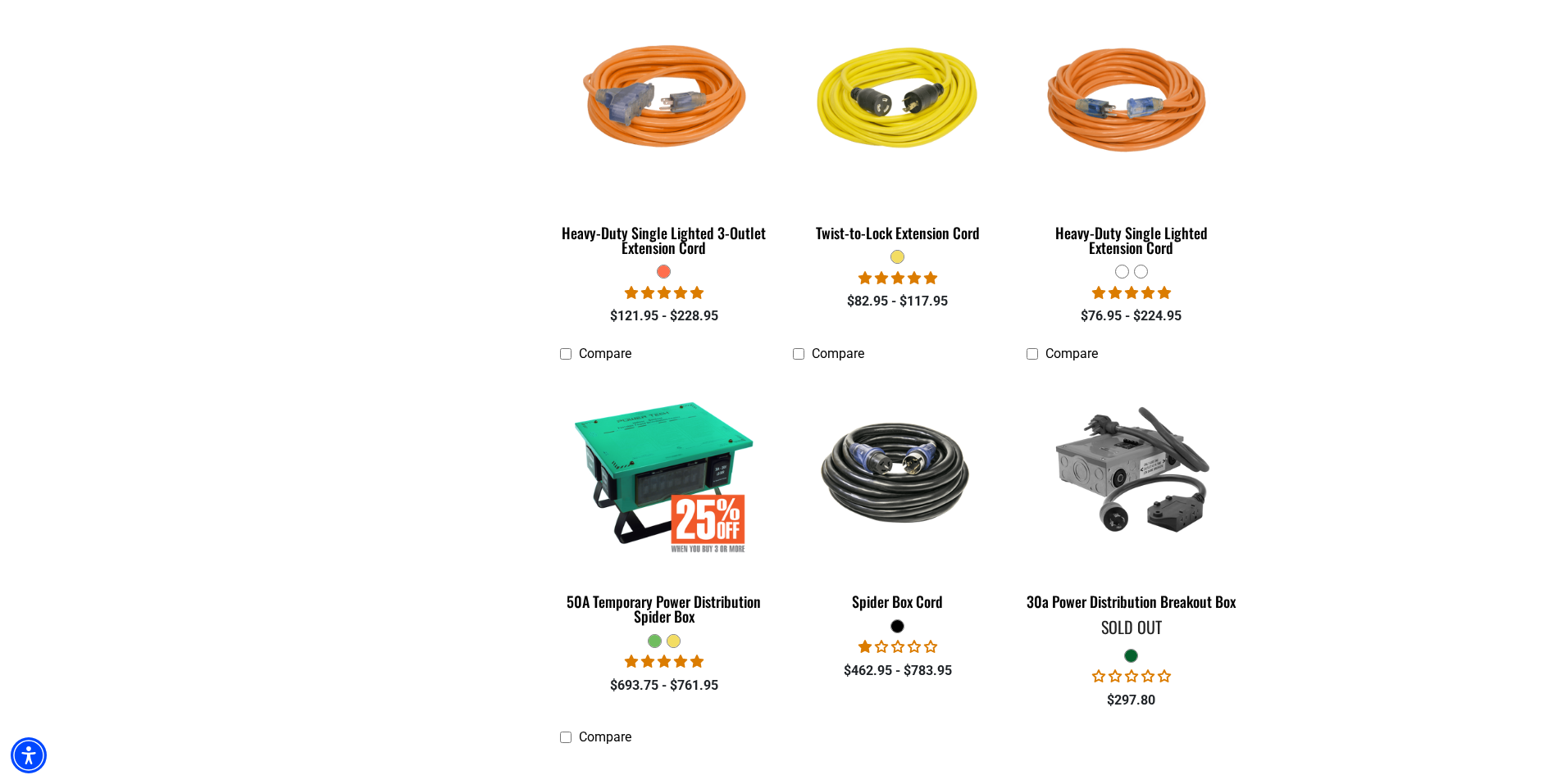
scroll to position [2458, 0]
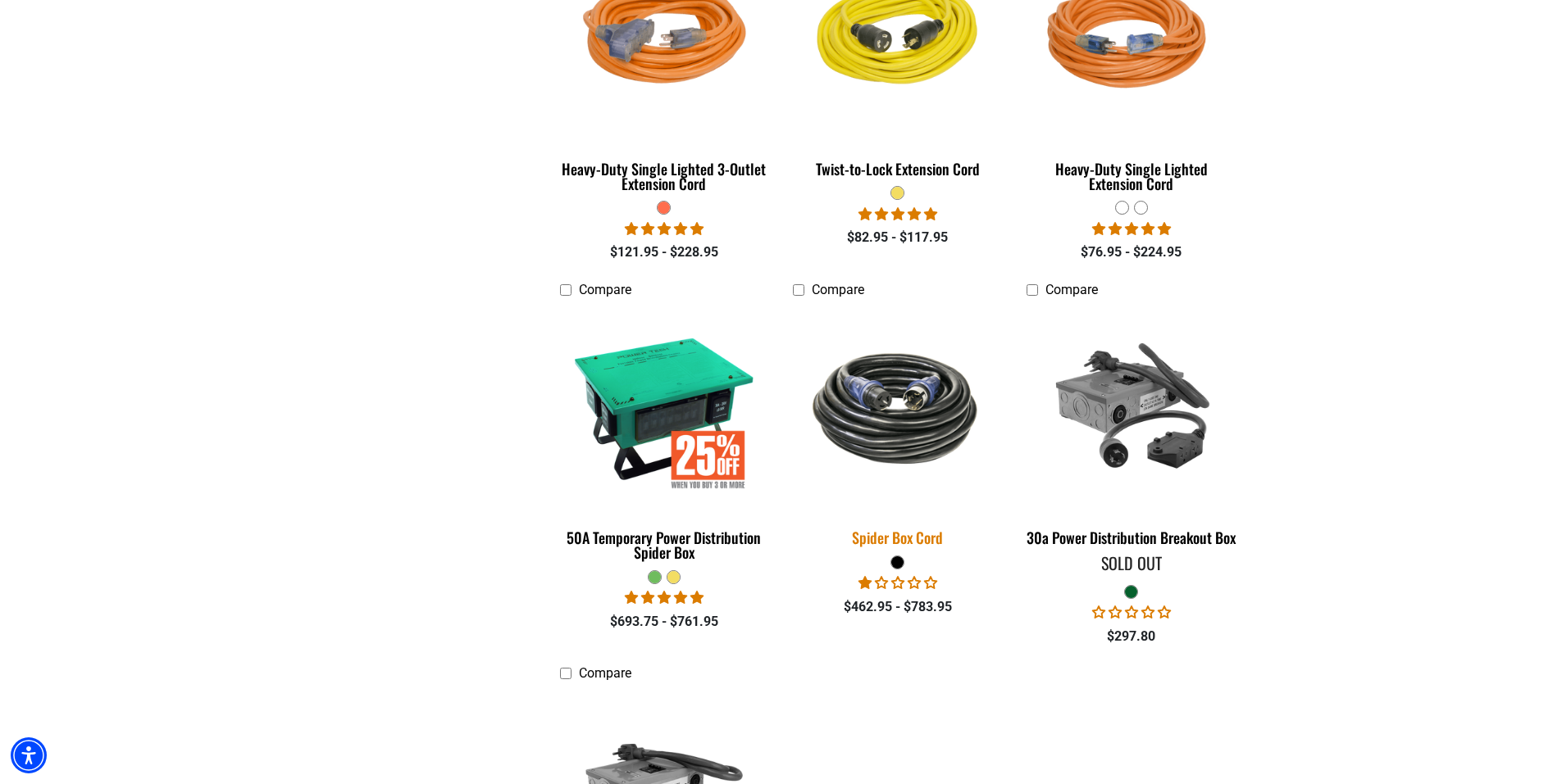
click at [919, 397] on img at bounding box center [897, 408] width 230 height 140
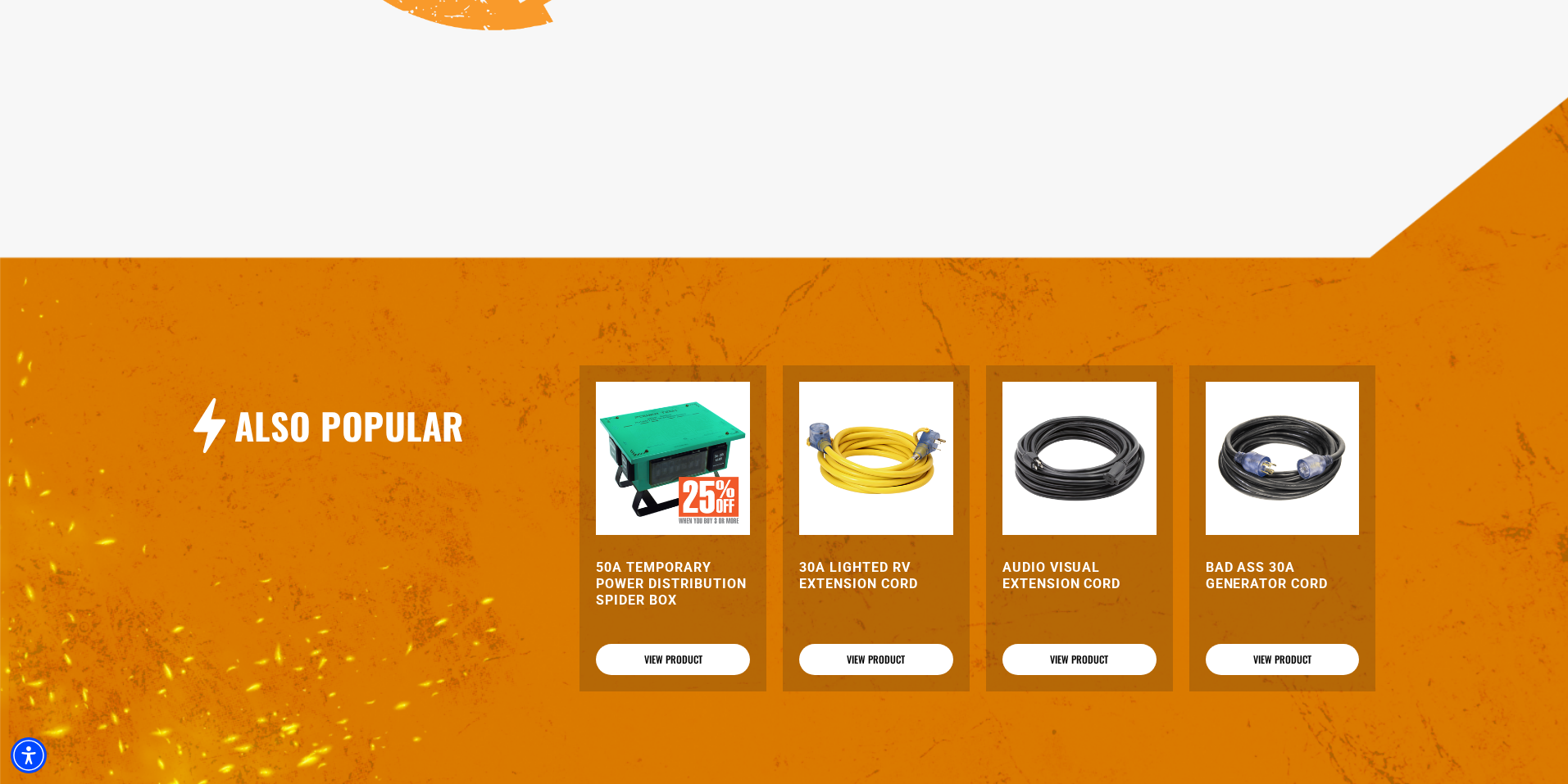
scroll to position [1638, 0]
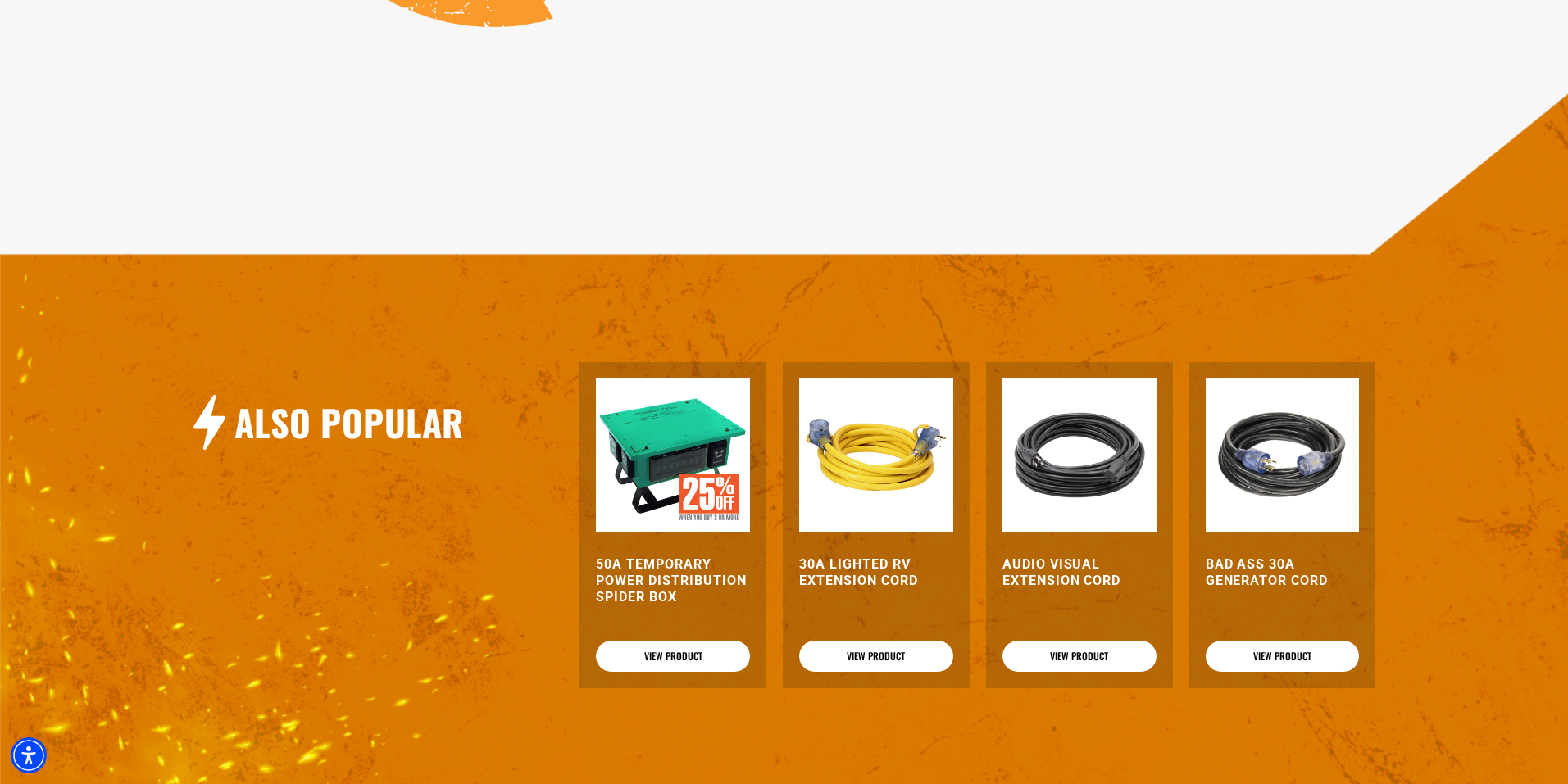
click at [1291, 473] on img at bounding box center [1283, 456] width 154 height 154
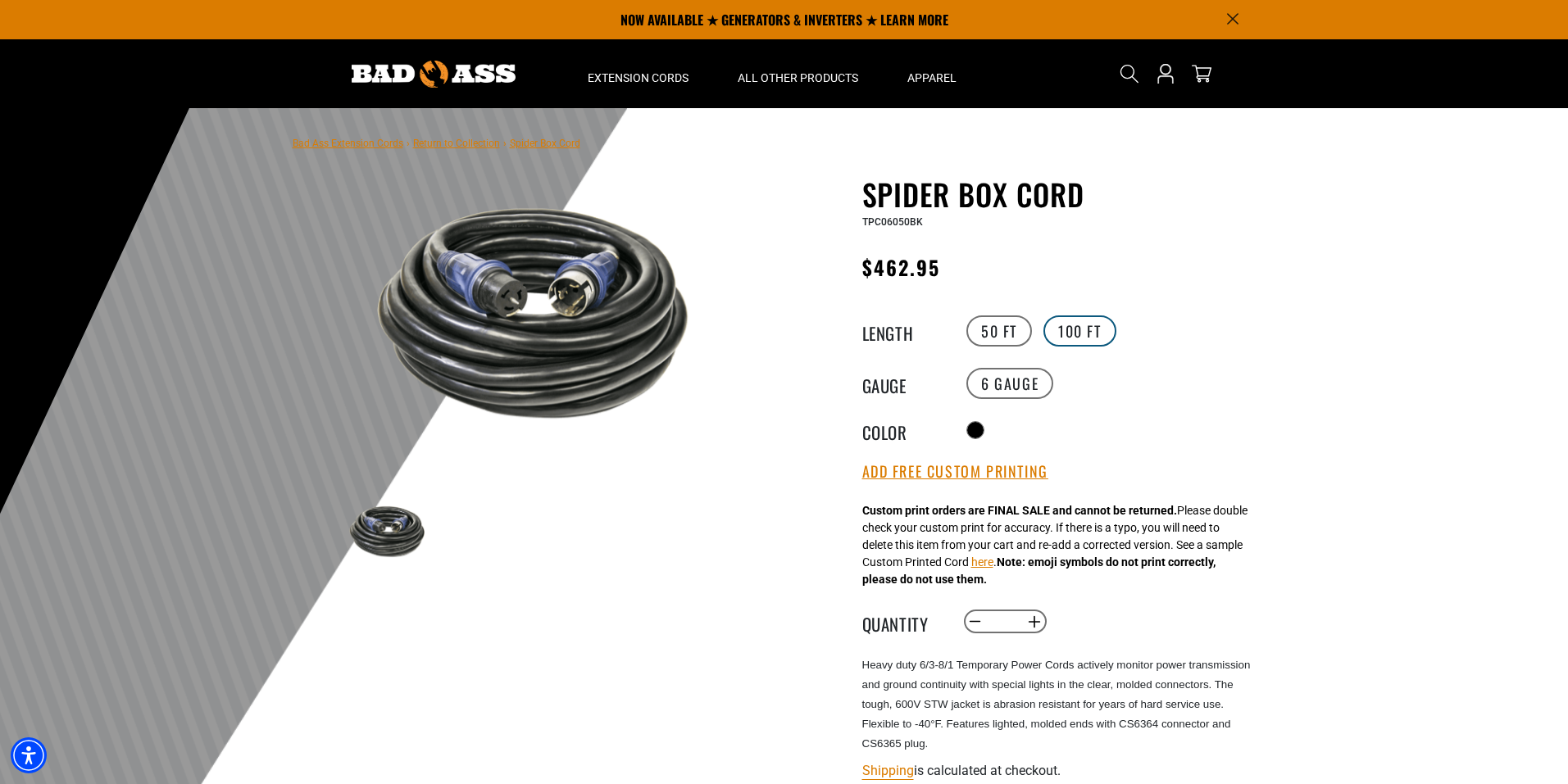
click at [1076, 336] on label "100 FT" at bounding box center [1080, 331] width 73 height 31
click at [998, 332] on label "50 FT" at bounding box center [999, 331] width 65 height 31
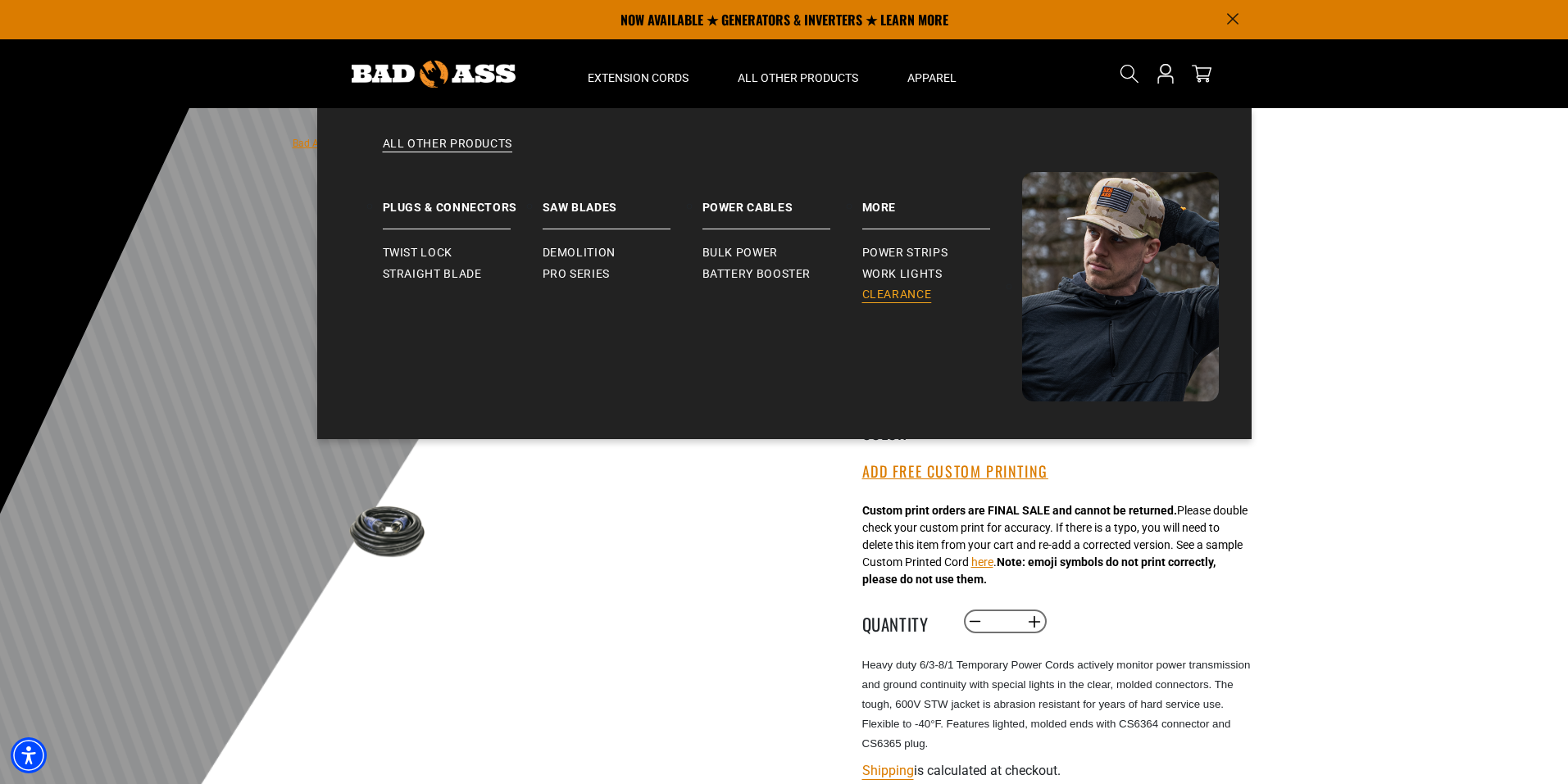
drag, startPoint x: 895, startPoint y: 289, endPoint x: 887, endPoint y: 284, distance: 9.4
click at [894, 288] on span "Clearance" at bounding box center [897, 294] width 70 height 14
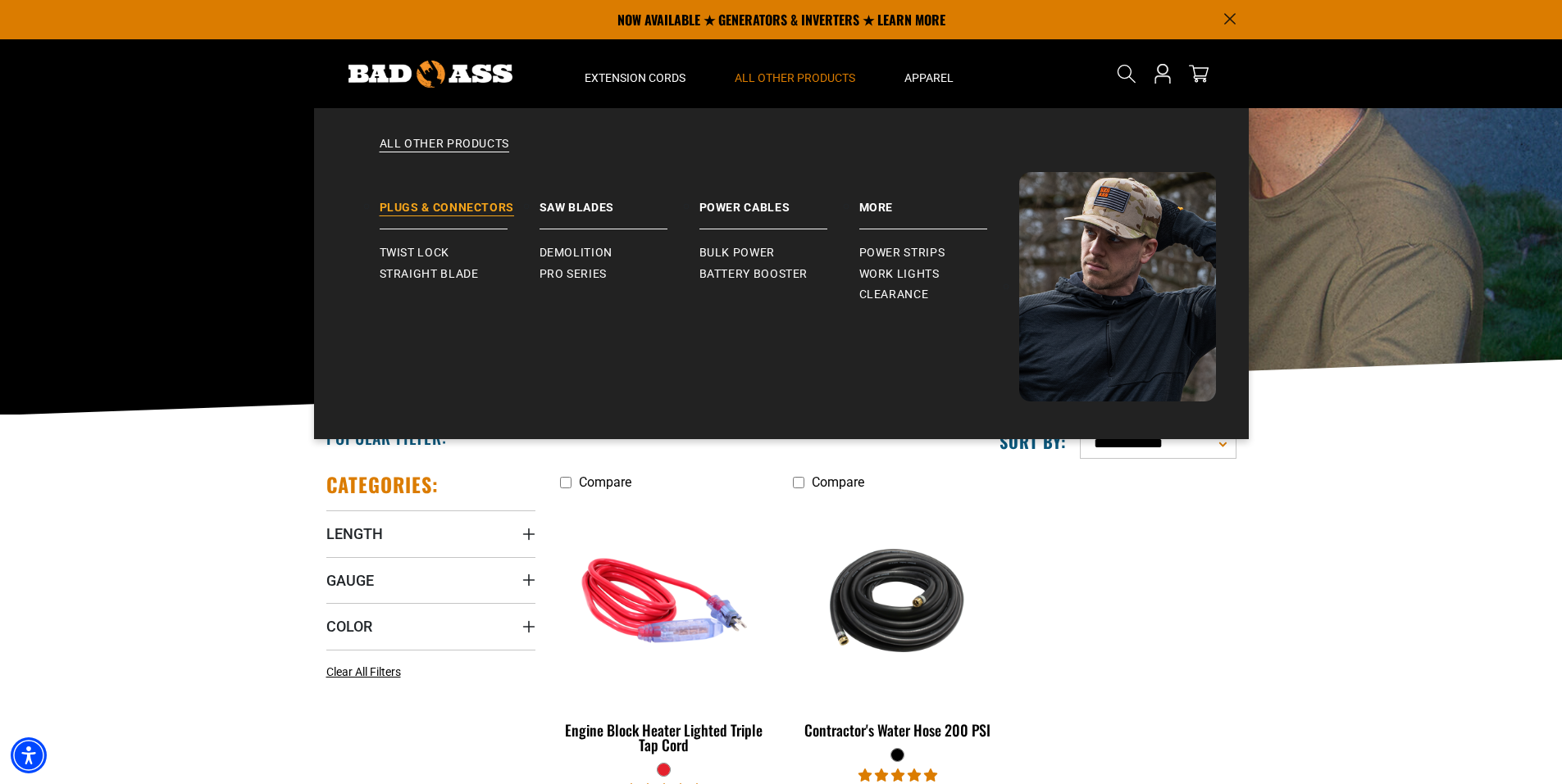
click at [437, 210] on link "Plugs & Connectors" at bounding box center [460, 201] width 160 height 58
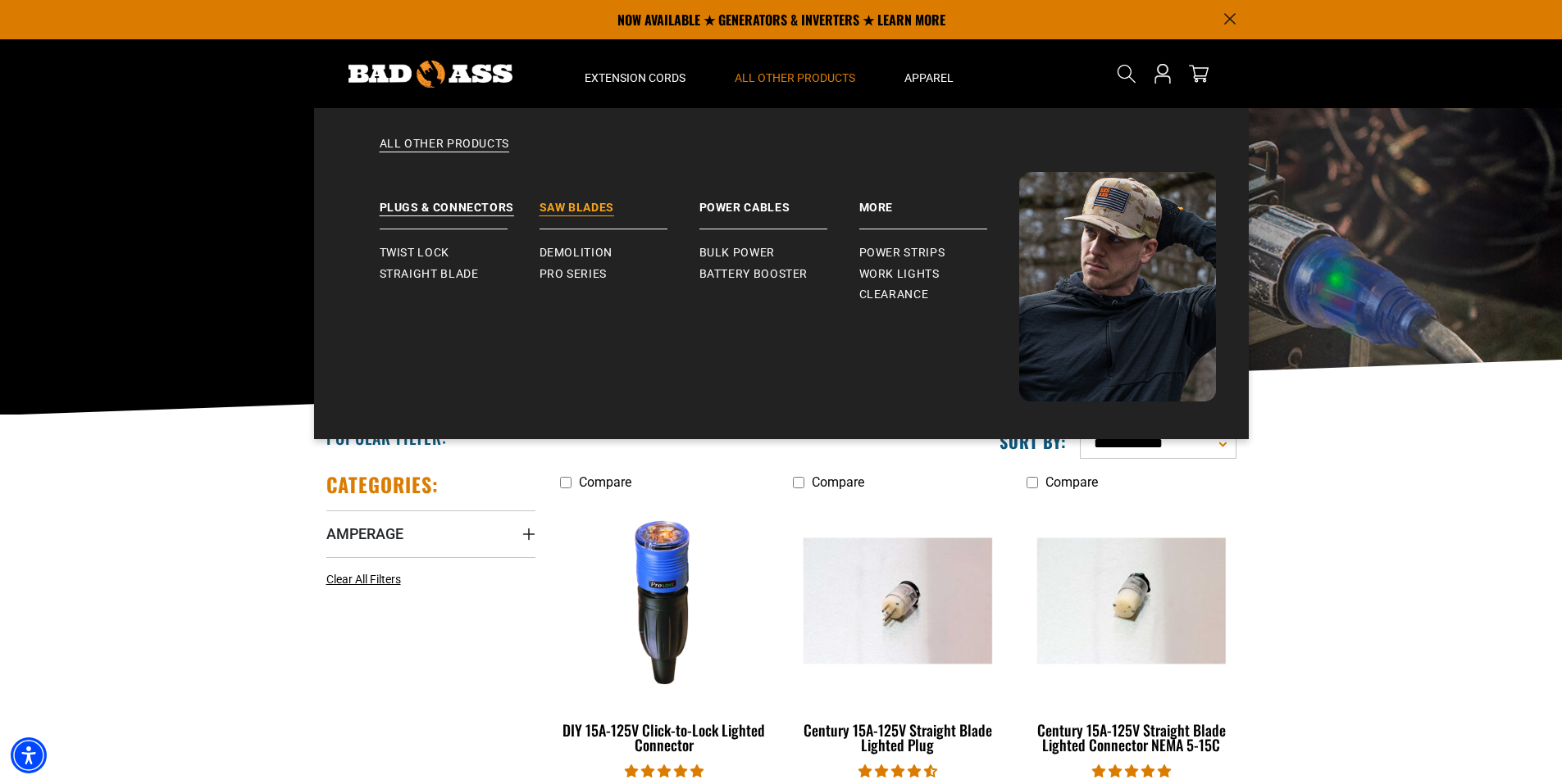
click at [579, 198] on link "Saw Blades" at bounding box center [619, 201] width 160 height 58
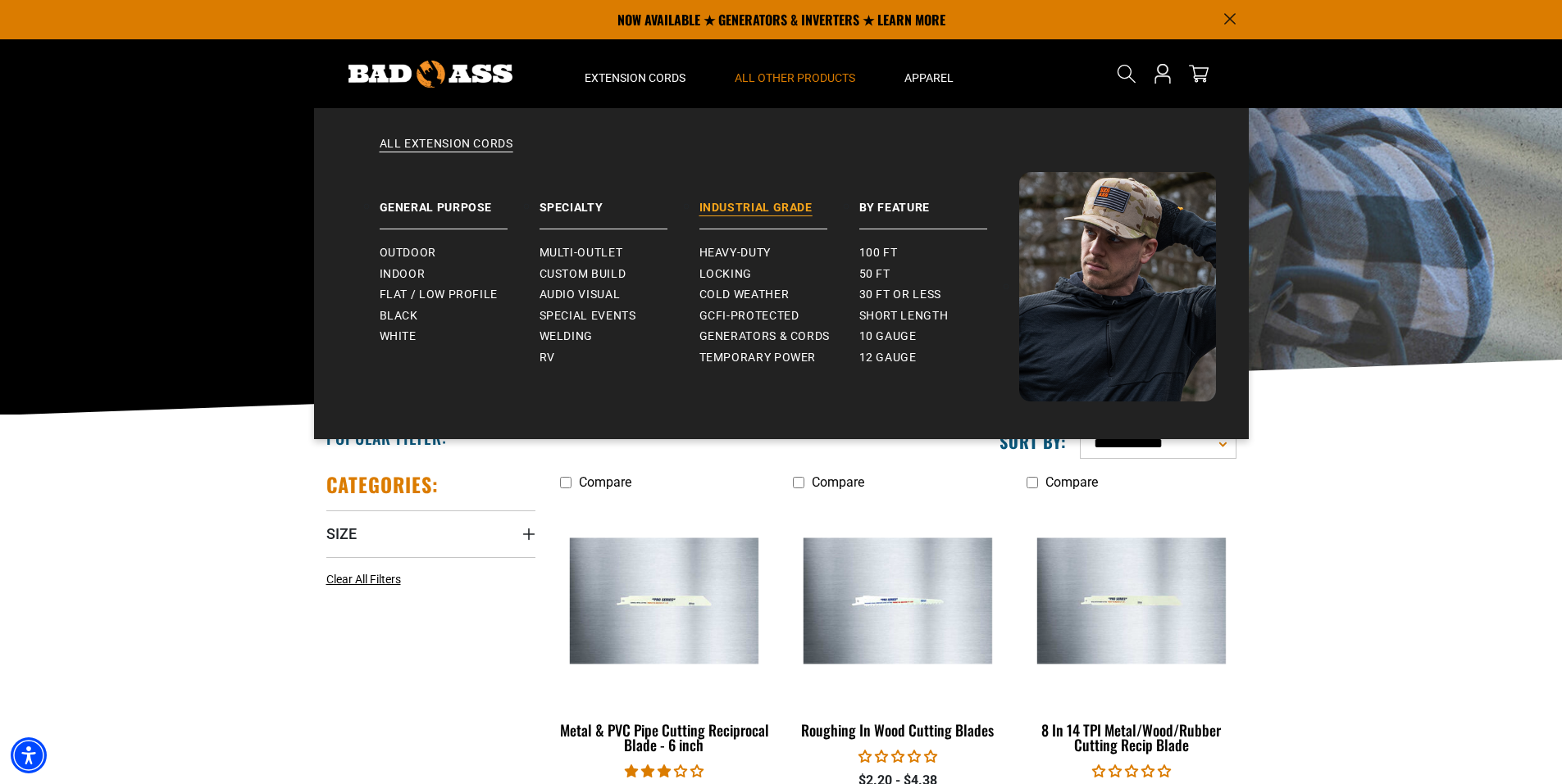
click at [731, 207] on link "Industrial Grade" at bounding box center [779, 201] width 160 height 58
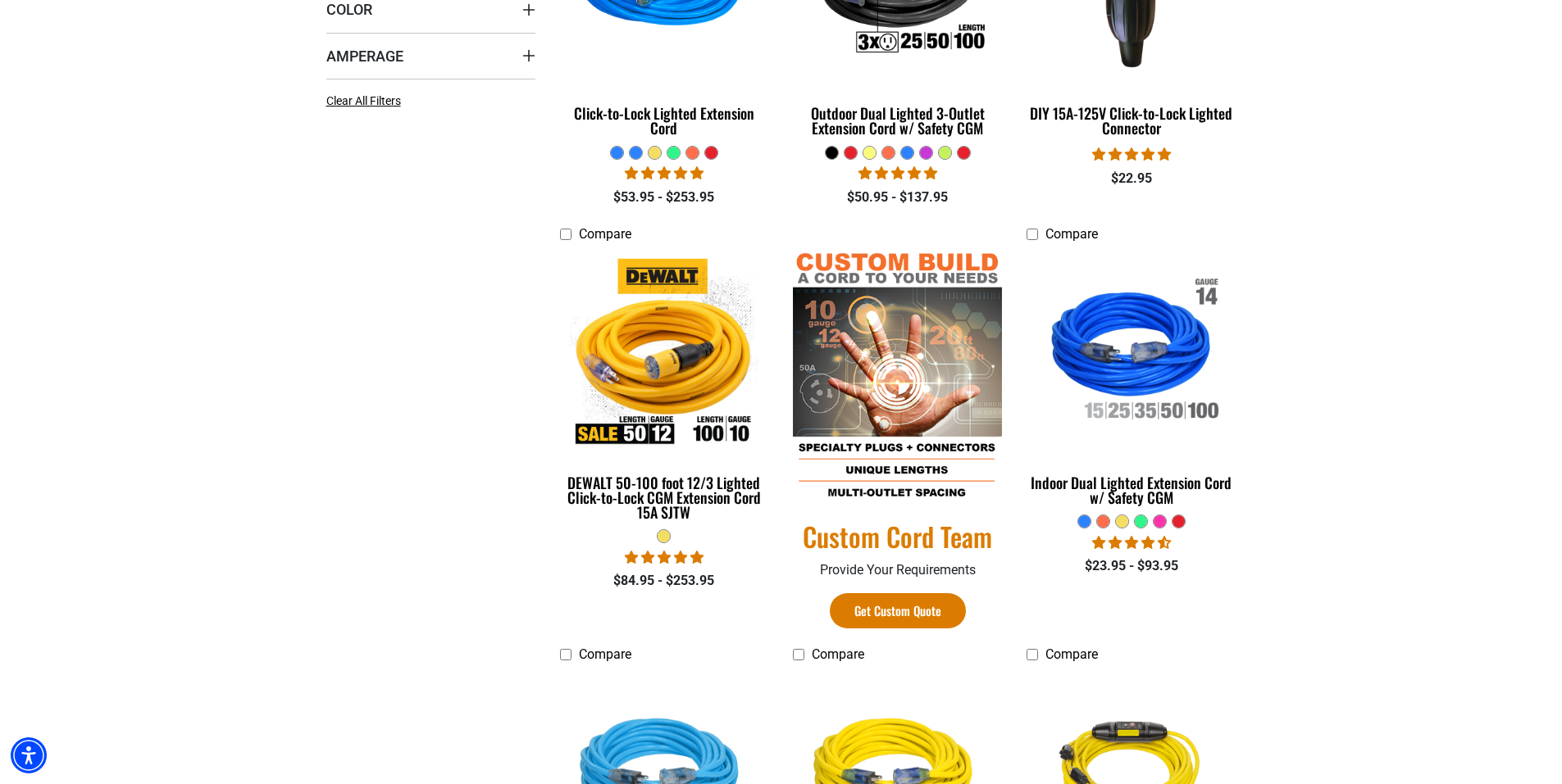
scroll to position [655, 0]
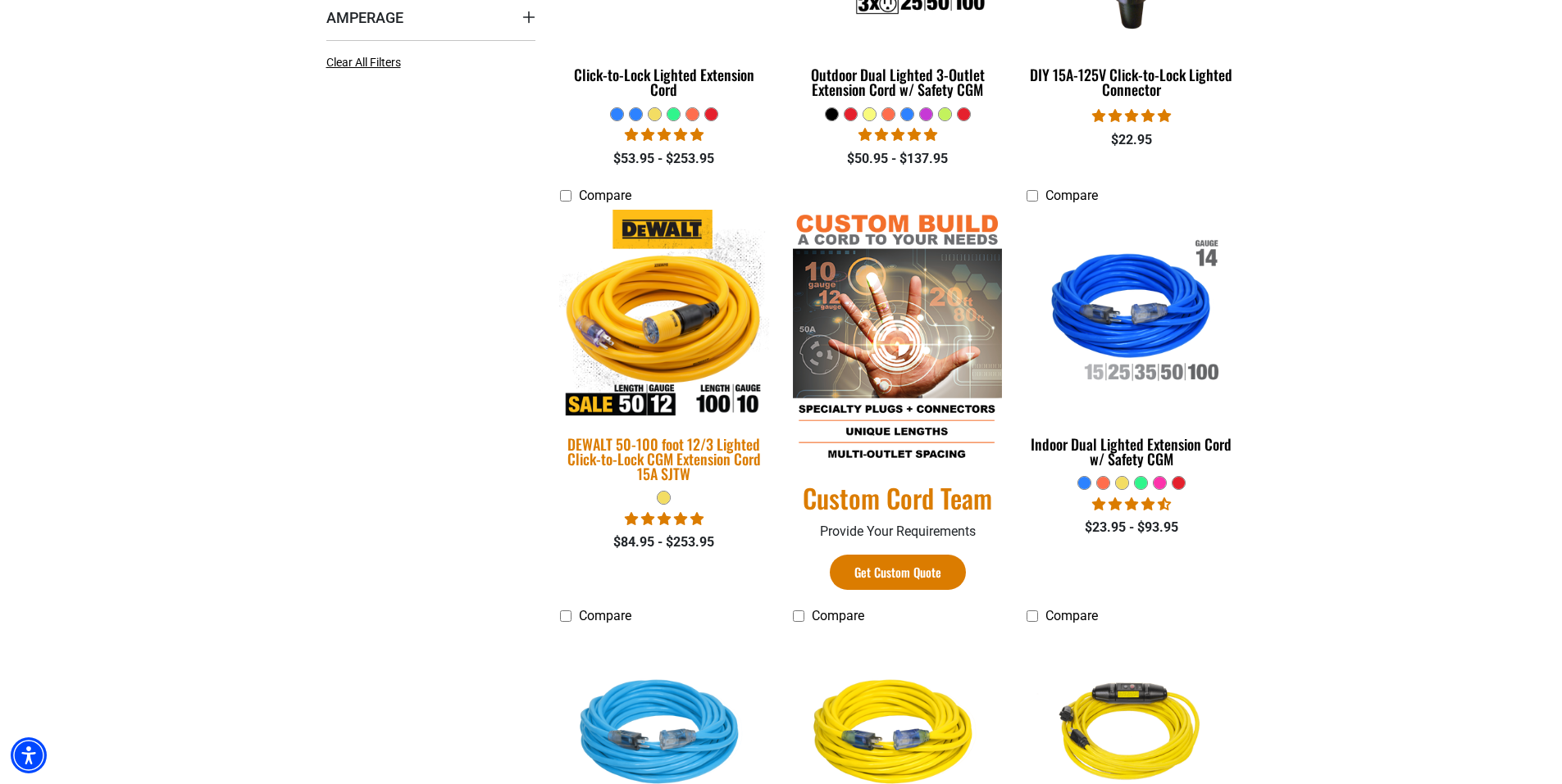
click at [663, 327] on img at bounding box center [664, 314] width 230 height 209
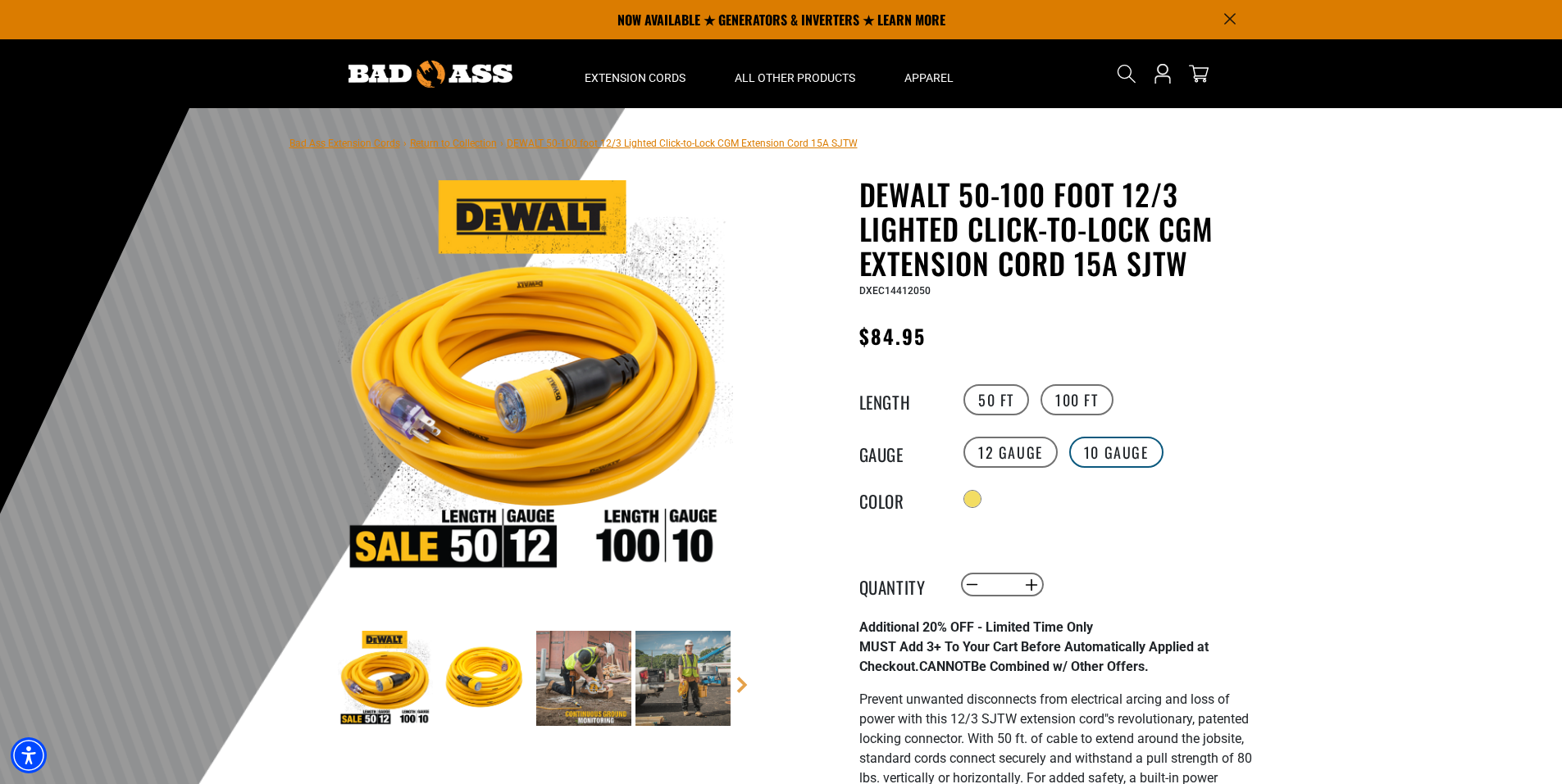
click at [1118, 461] on label "10 Gauge" at bounding box center [1116, 452] width 94 height 31
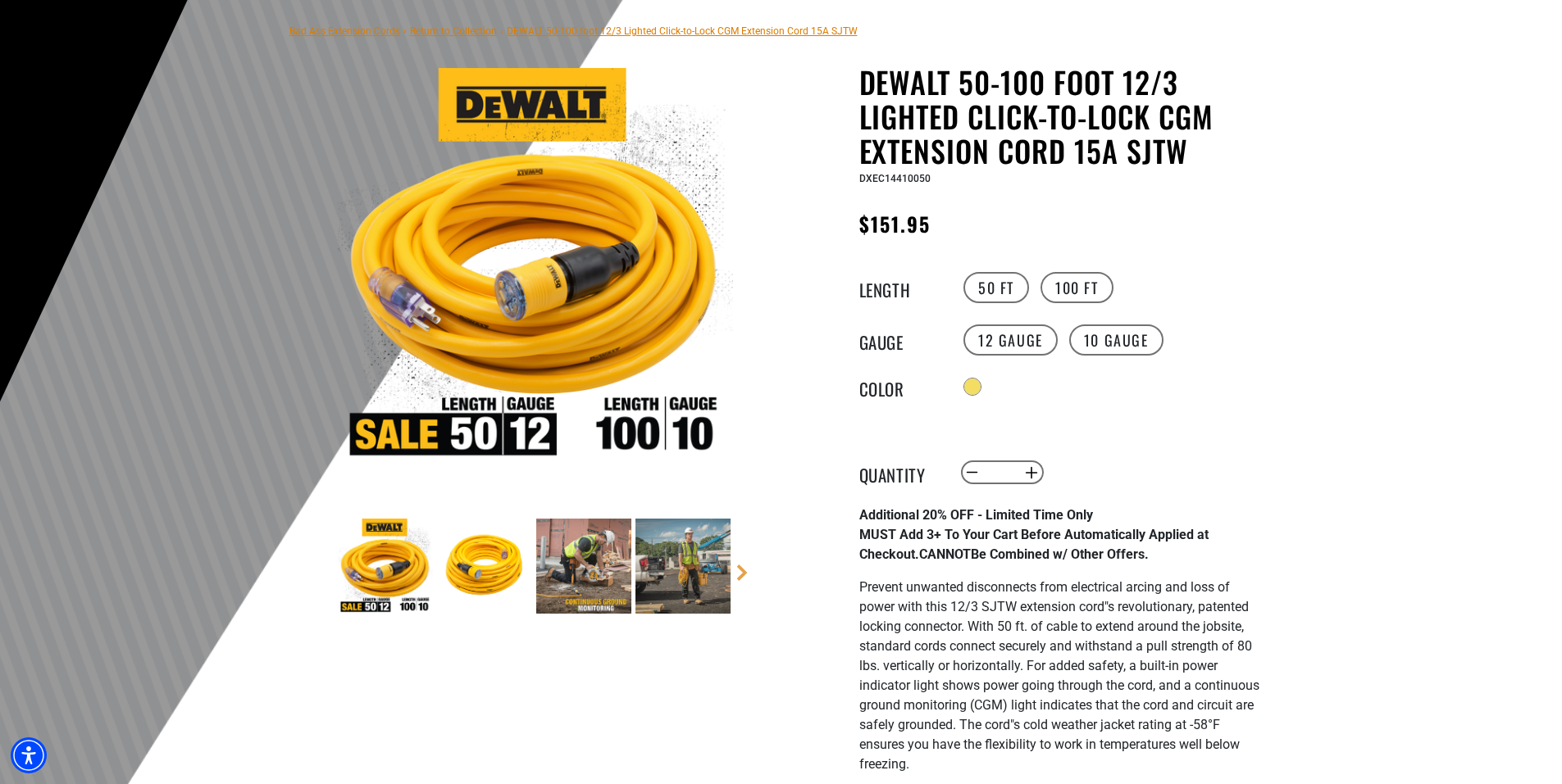
scroll to position [164, 0]
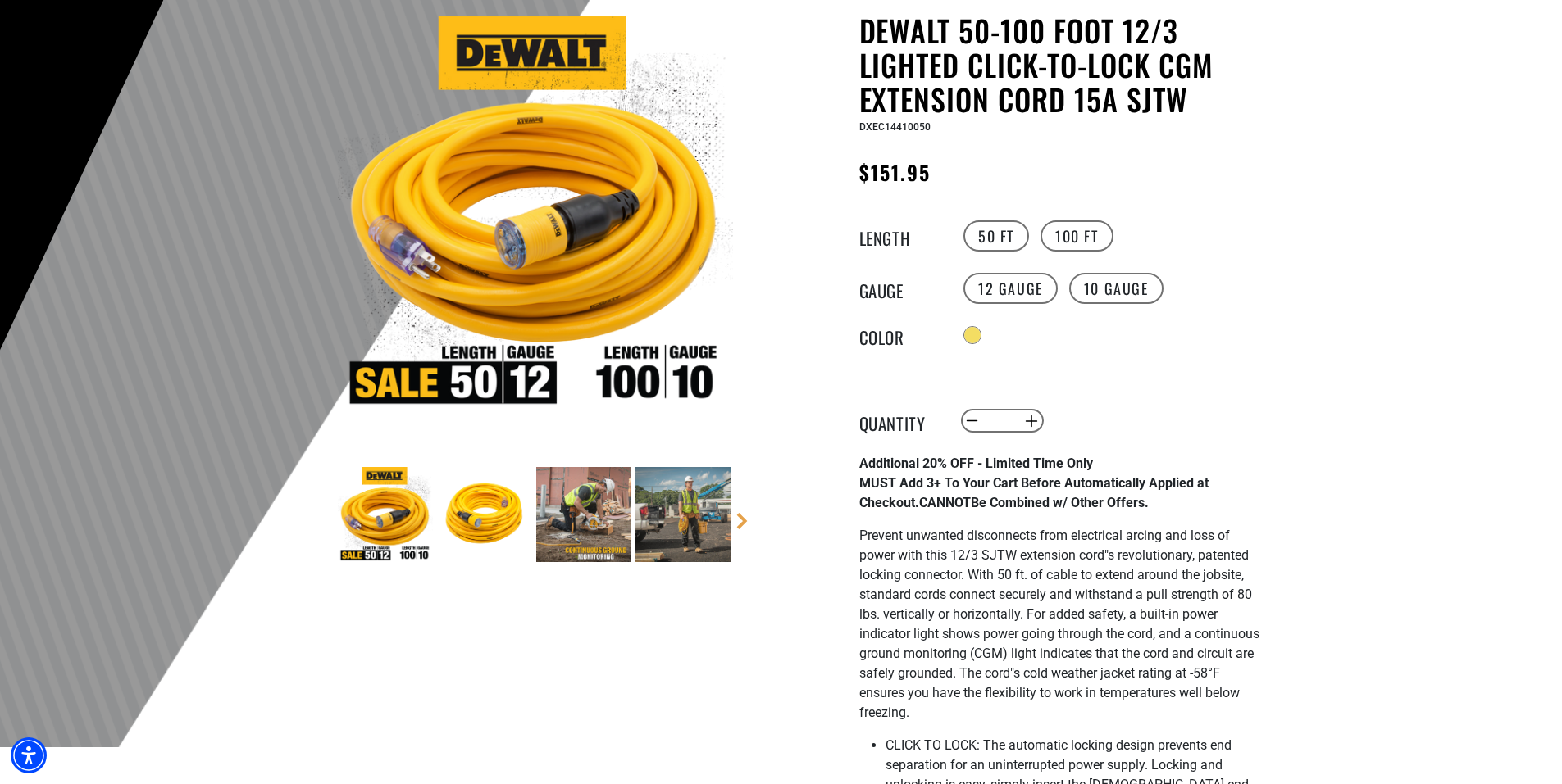
click at [457, 519] on img at bounding box center [484, 514] width 95 height 95
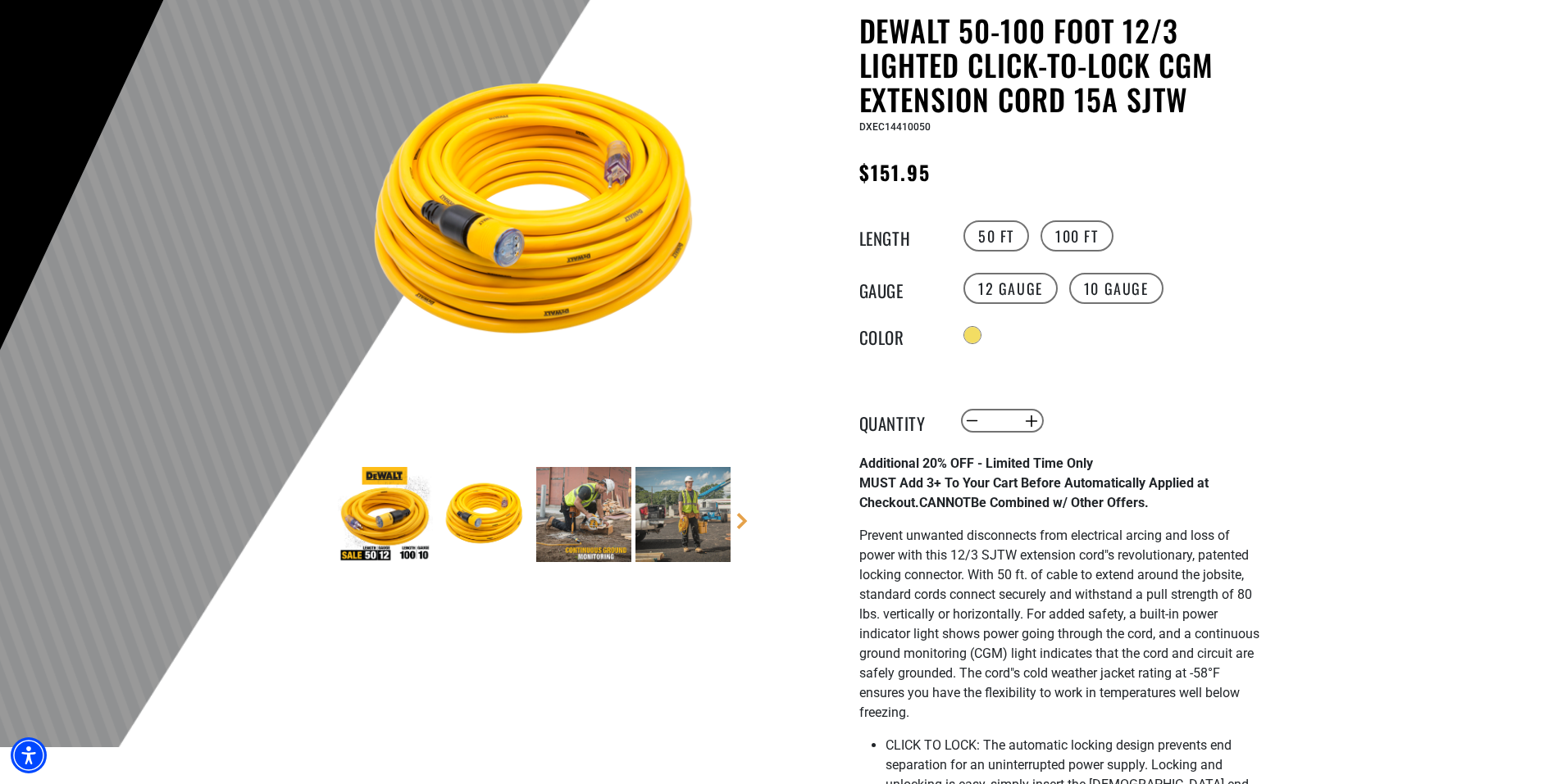
click at [583, 541] on img at bounding box center [583, 514] width 95 height 95
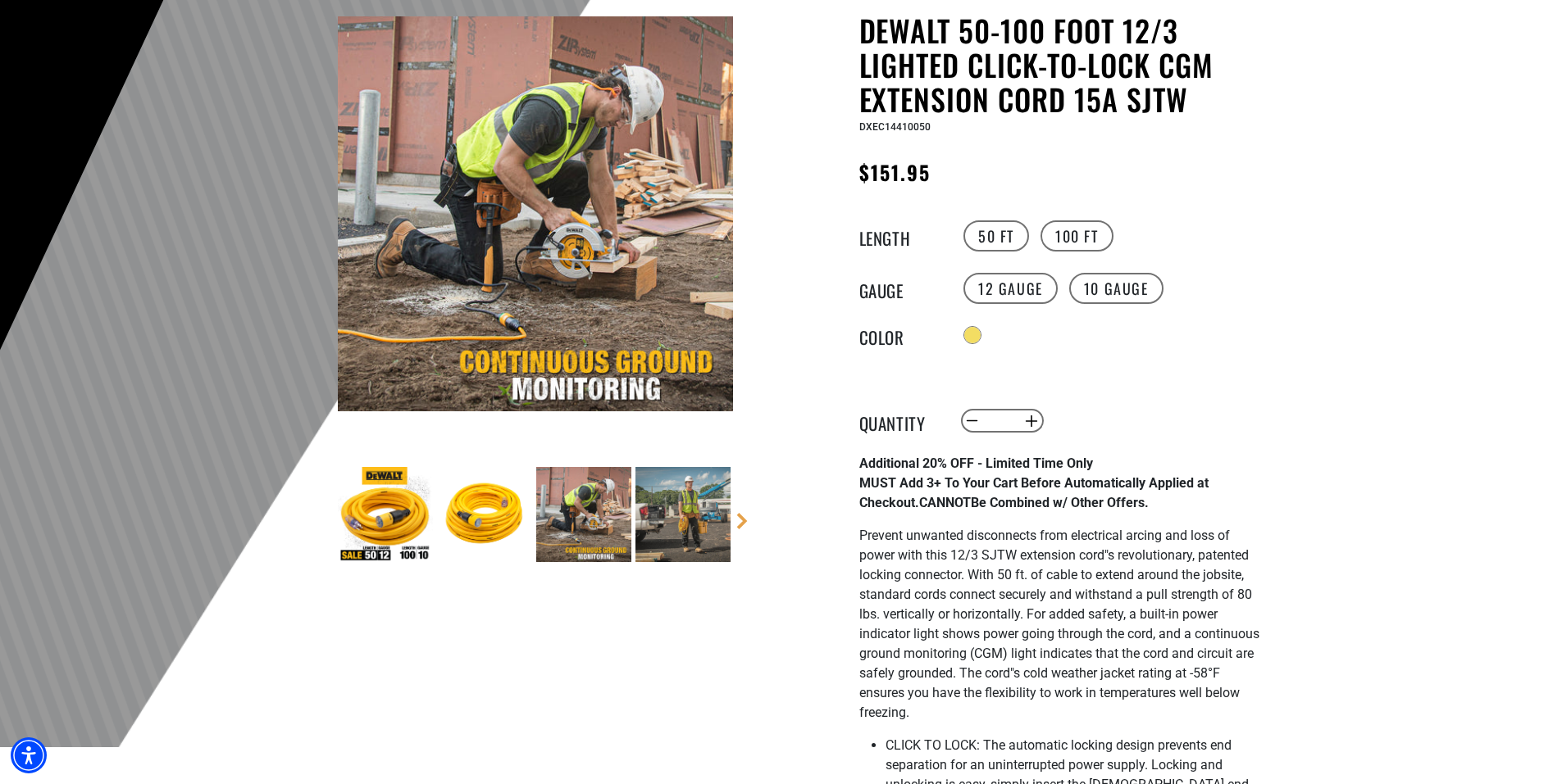
click at [672, 517] on img at bounding box center [683, 514] width 95 height 95
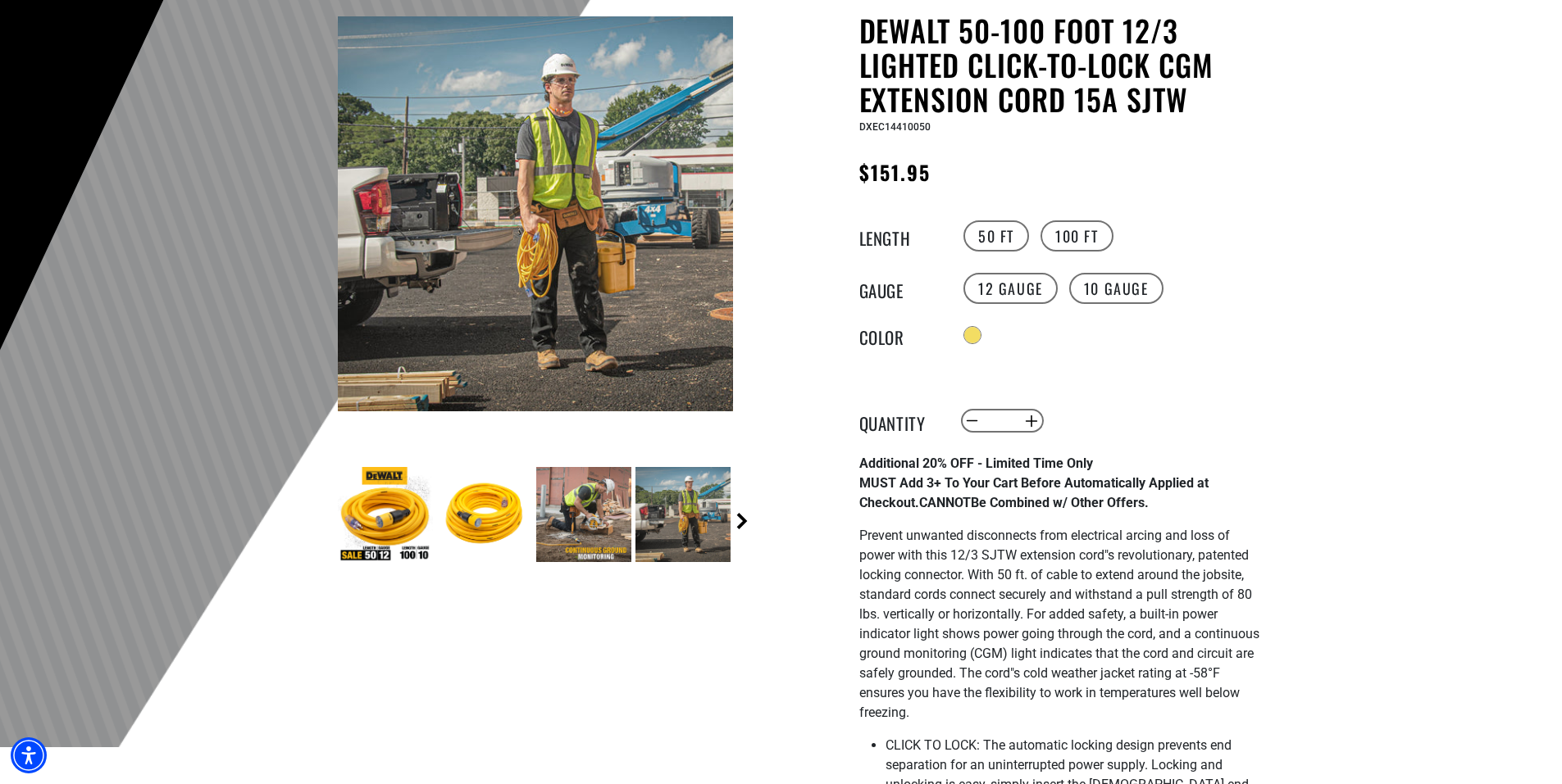
click at [739, 523] on link "Next" at bounding box center [741, 520] width 16 height 16
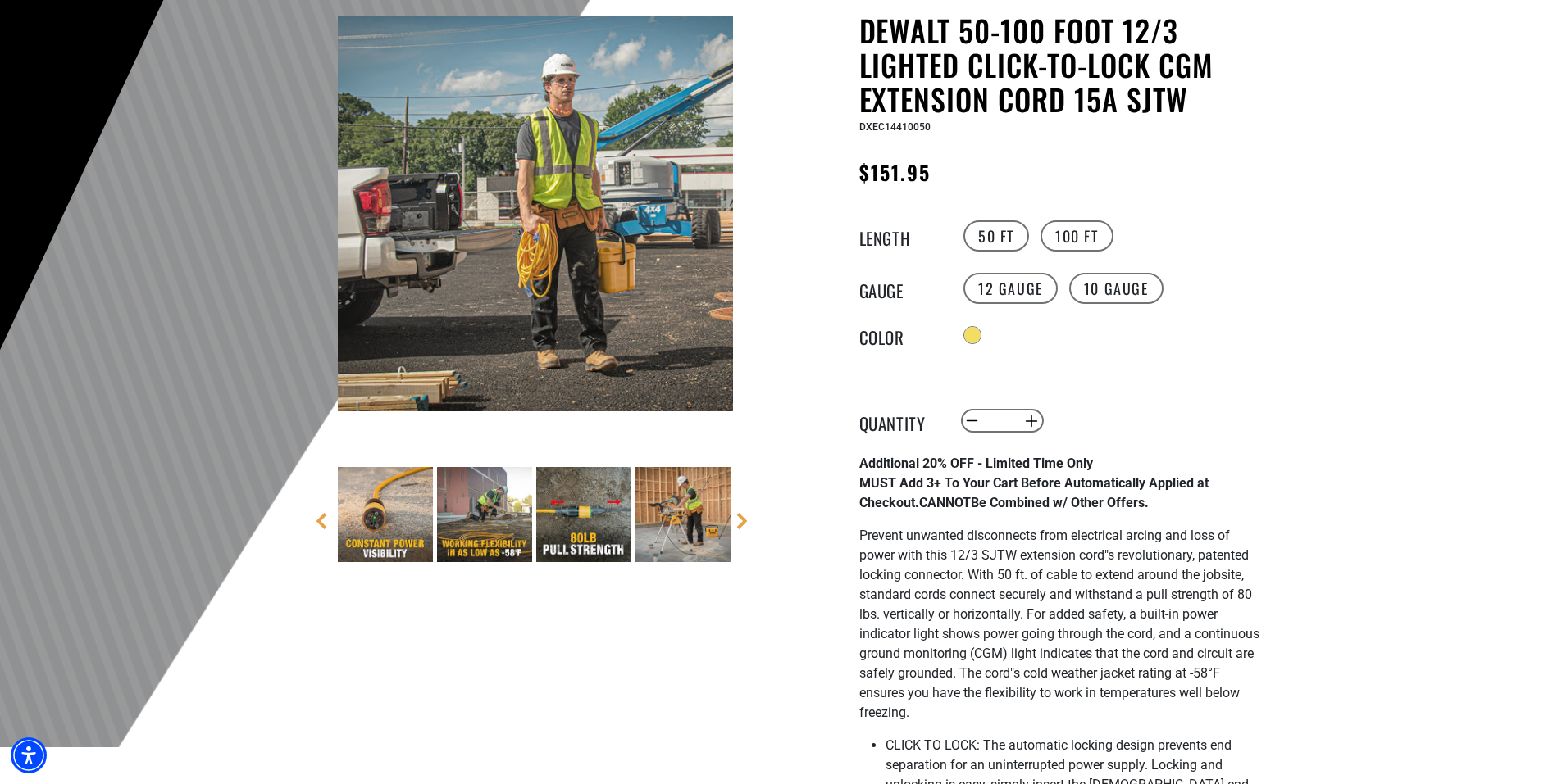
click at [382, 503] on img at bounding box center [385, 514] width 95 height 95
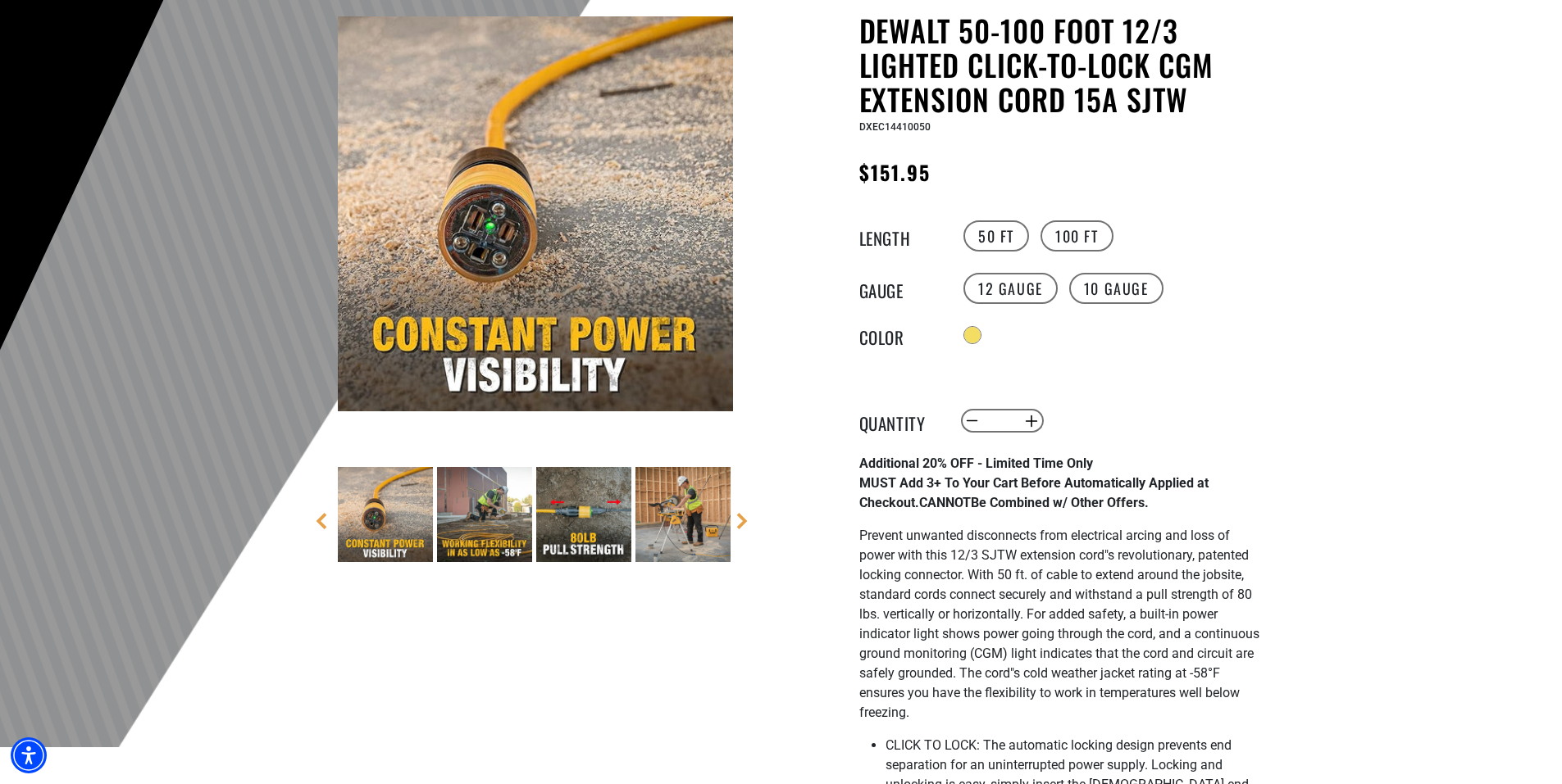
click at [485, 509] on img at bounding box center [484, 514] width 95 height 95
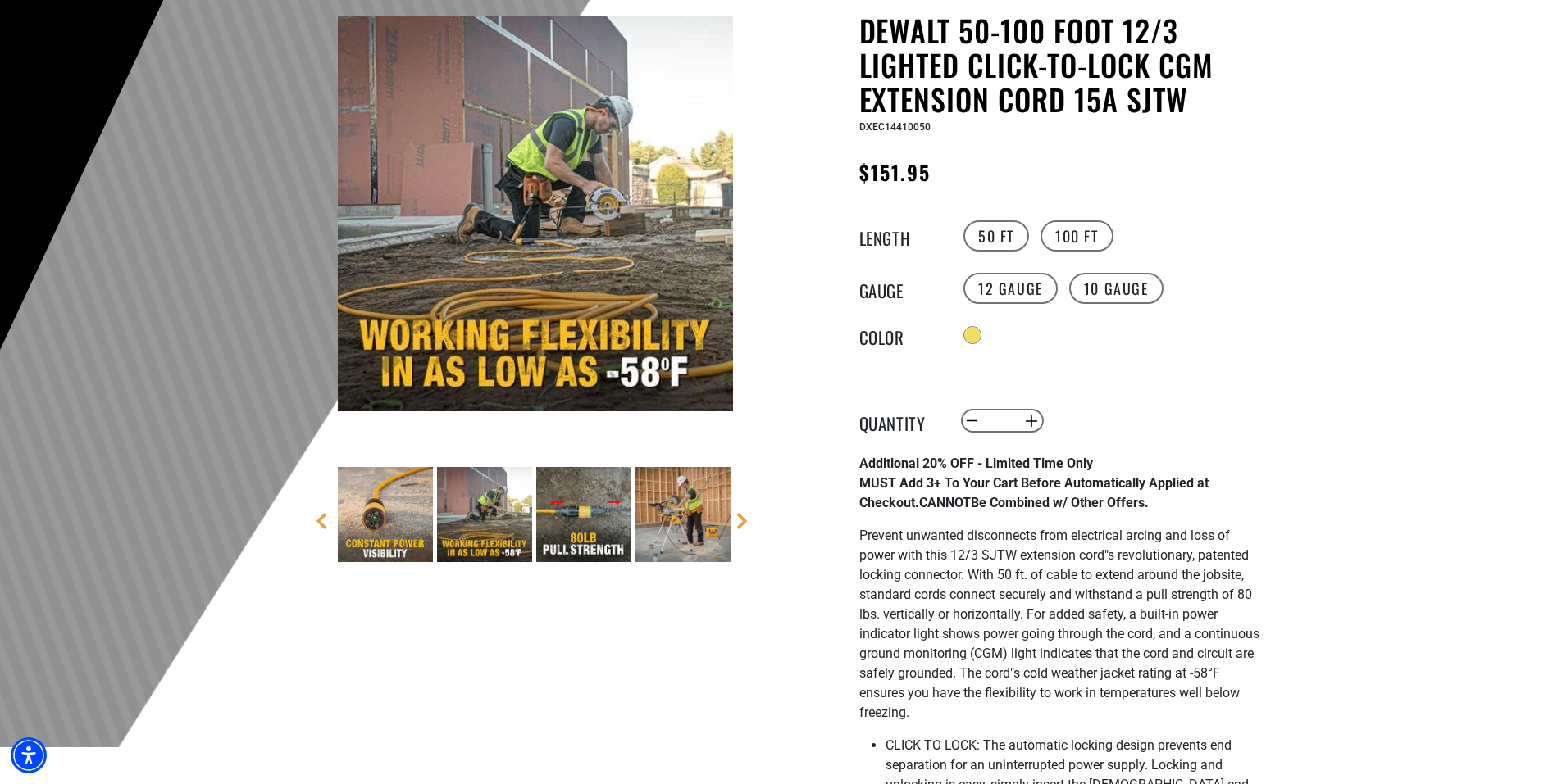
click at [578, 509] on img at bounding box center [583, 514] width 95 height 95
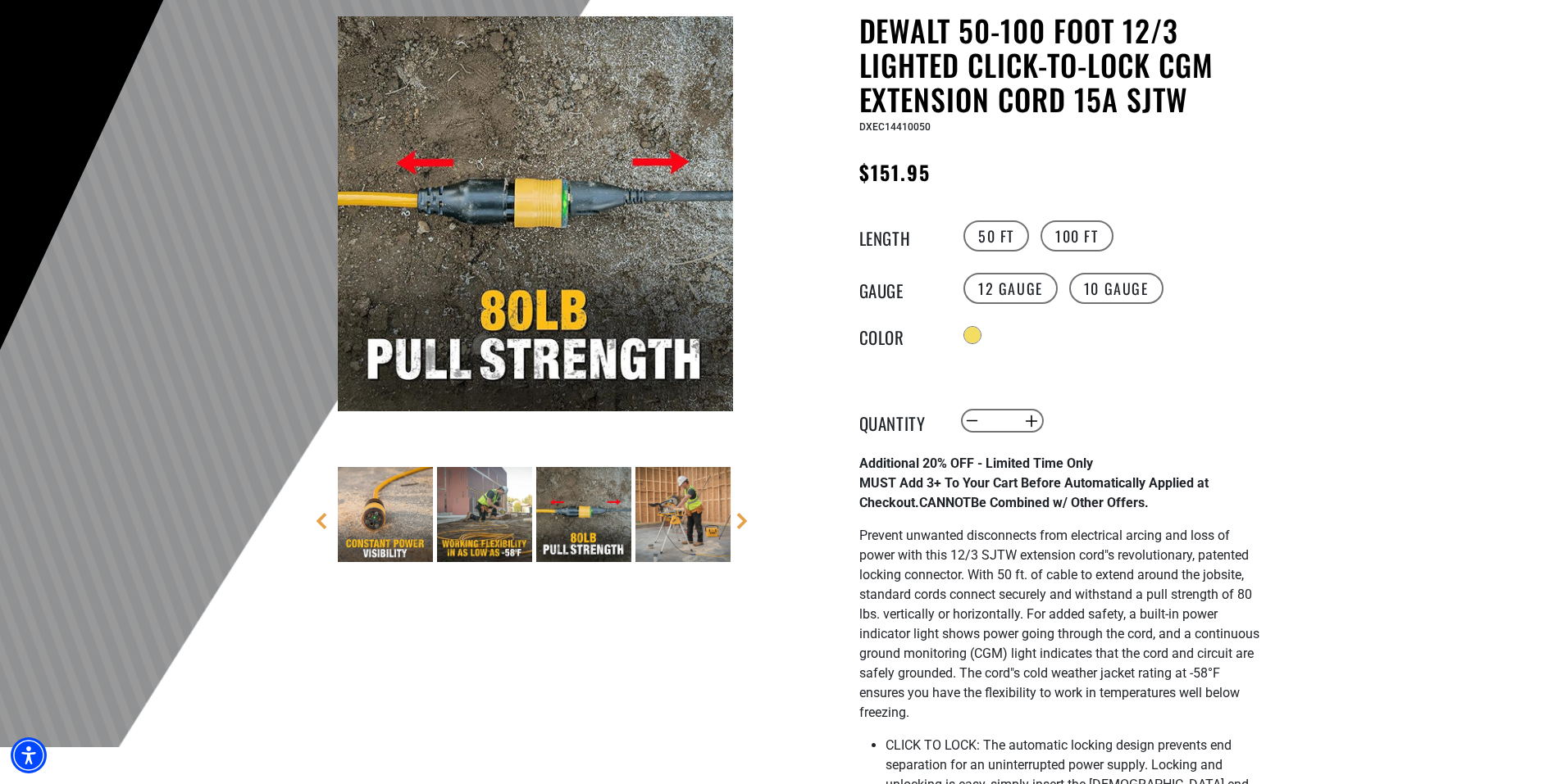
click at [672, 514] on img at bounding box center [683, 514] width 95 height 95
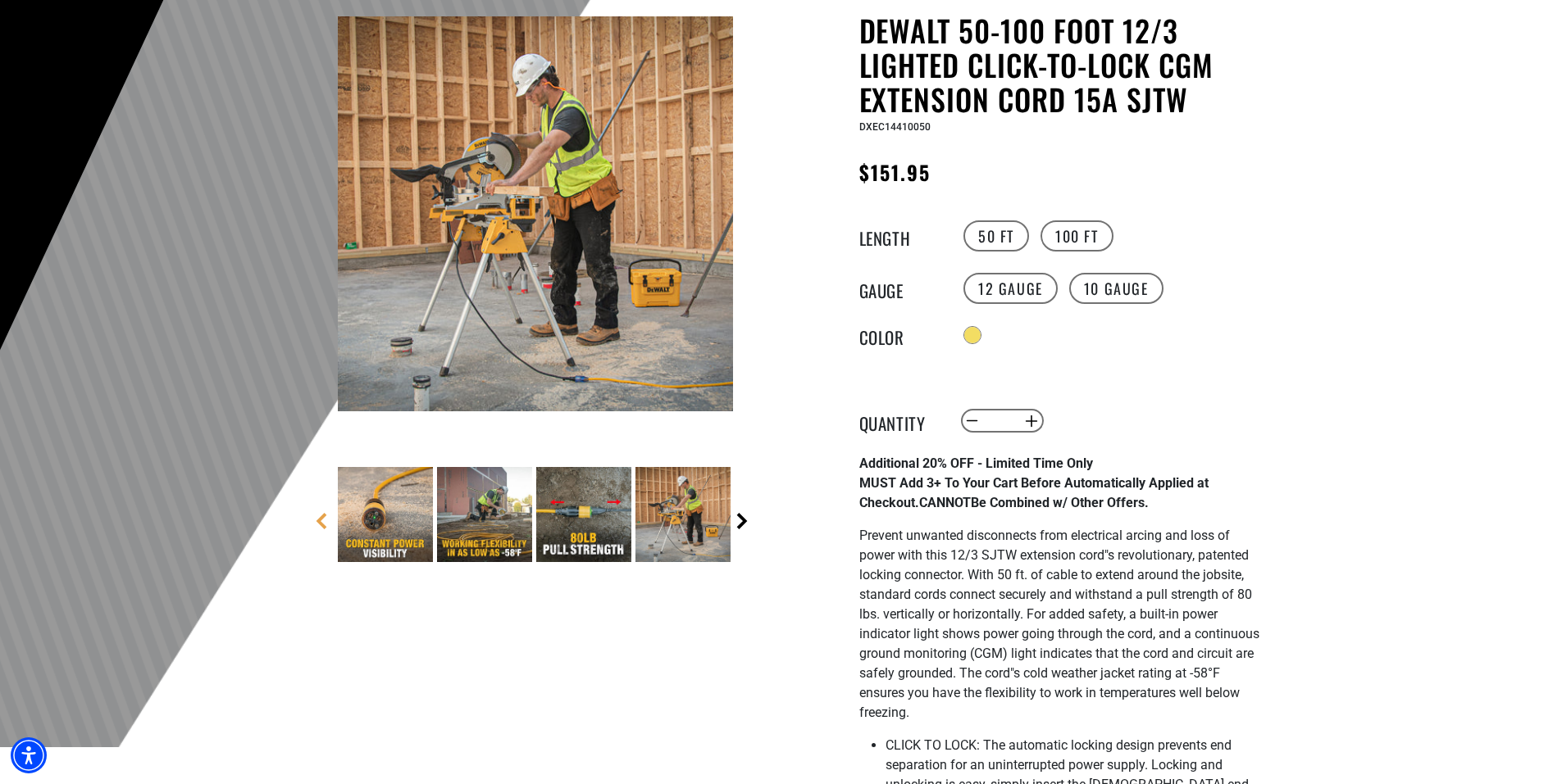
click at [743, 526] on link "Next" at bounding box center [741, 520] width 16 height 16
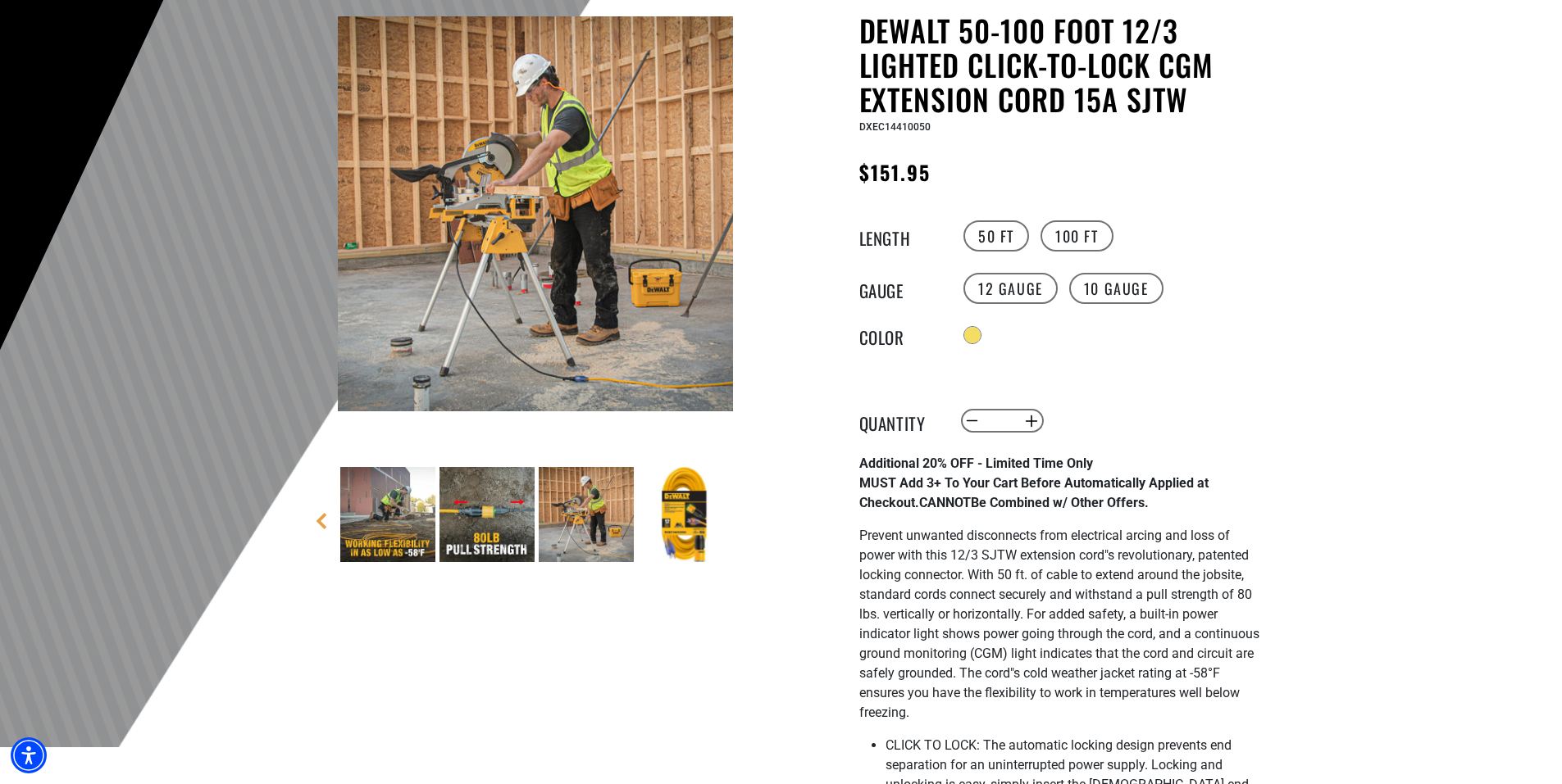
click at [686, 529] on img at bounding box center [685, 514] width 95 height 95
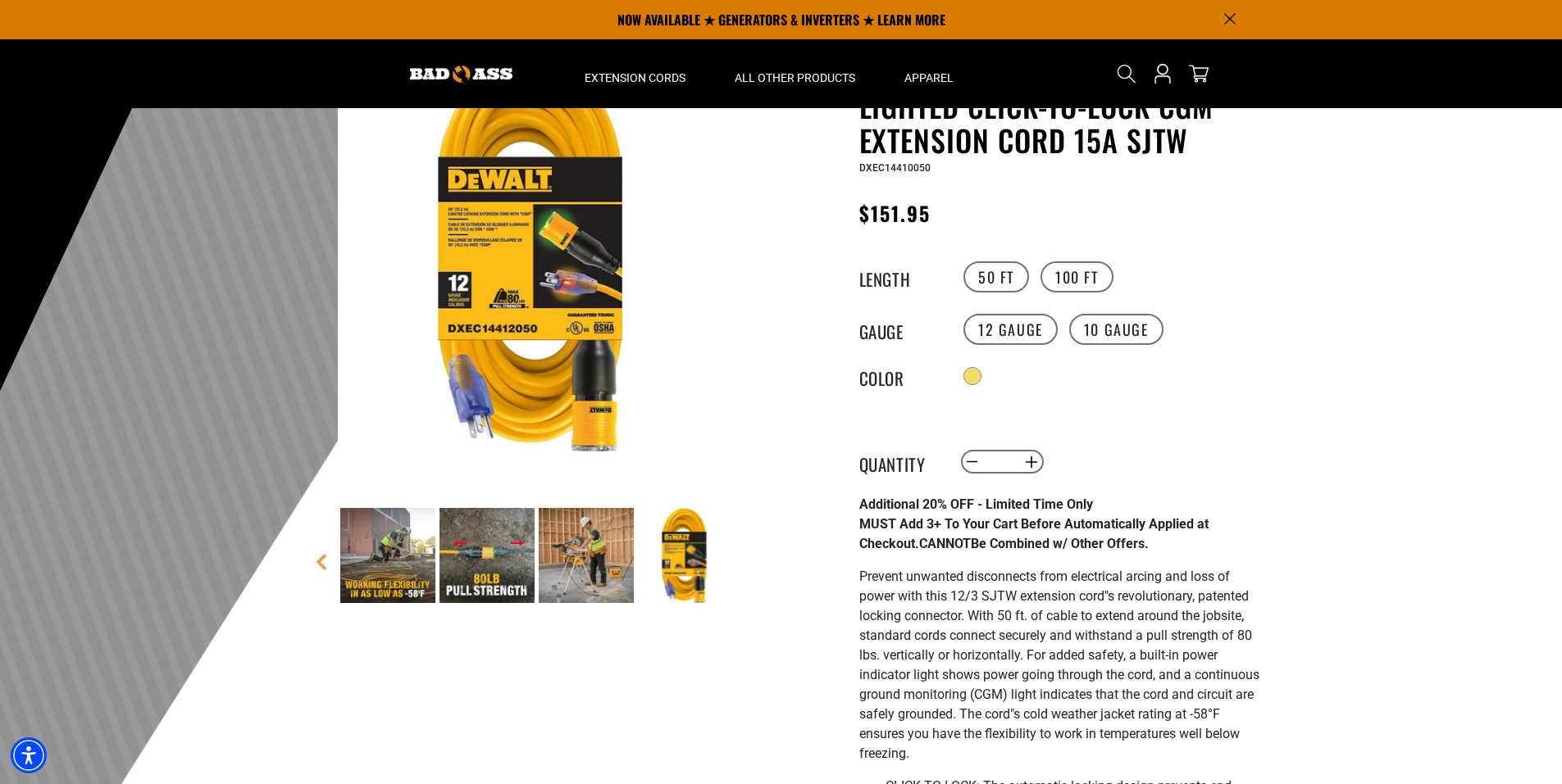
scroll to position [0, 0]
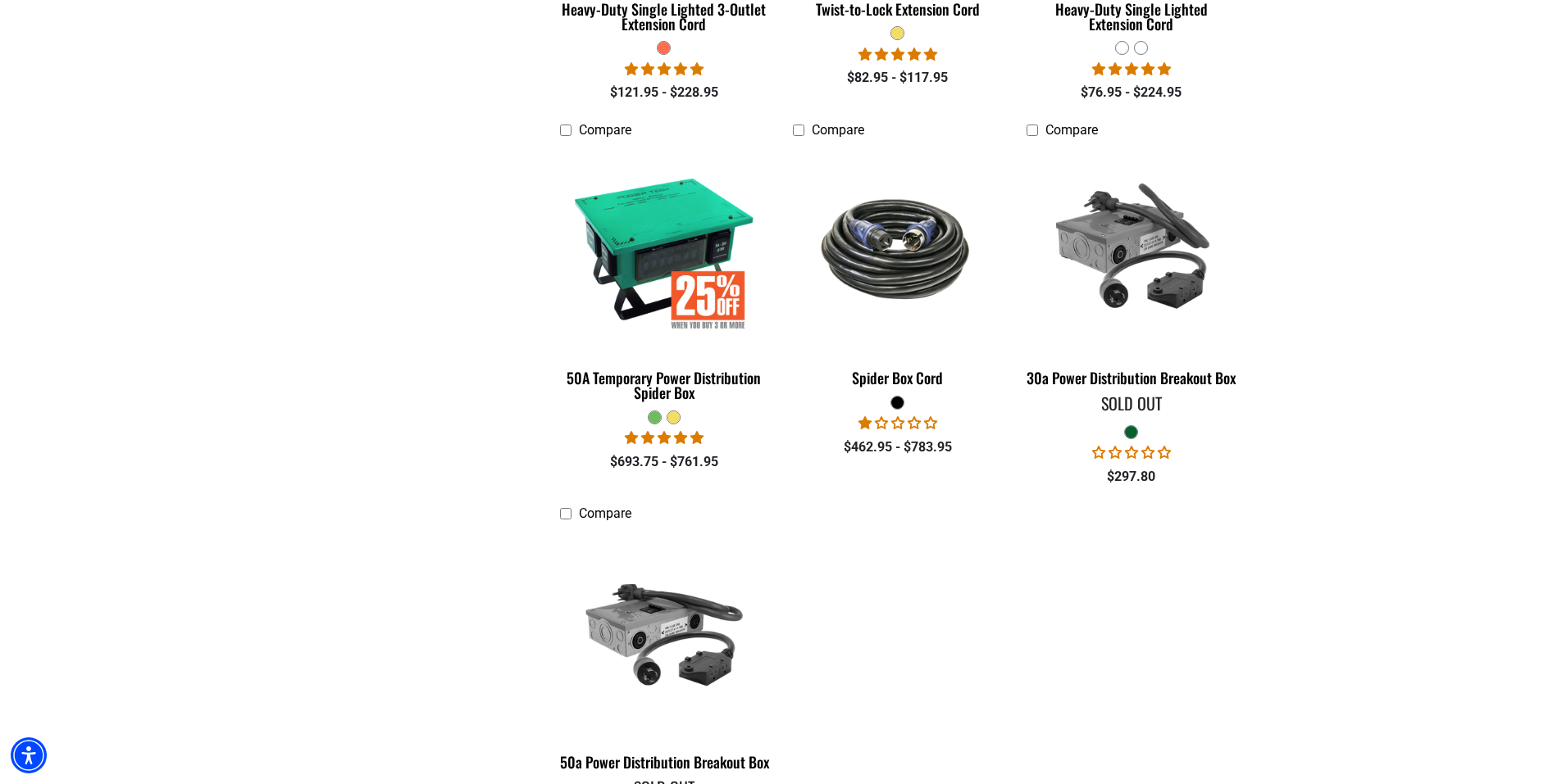
scroll to position [2622, 0]
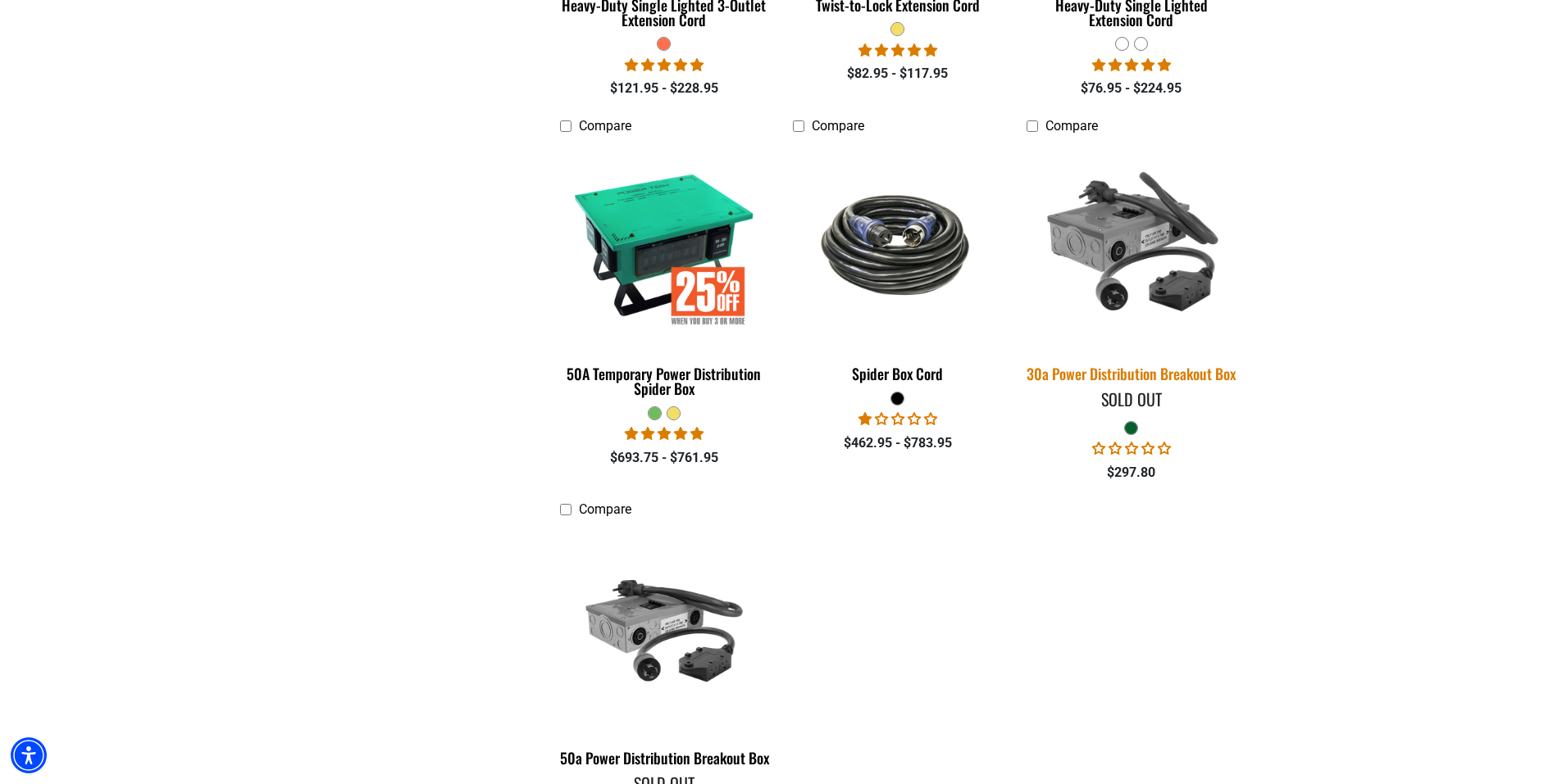
click at [1135, 200] on img at bounding box center [1131, 243] width 230 height 209
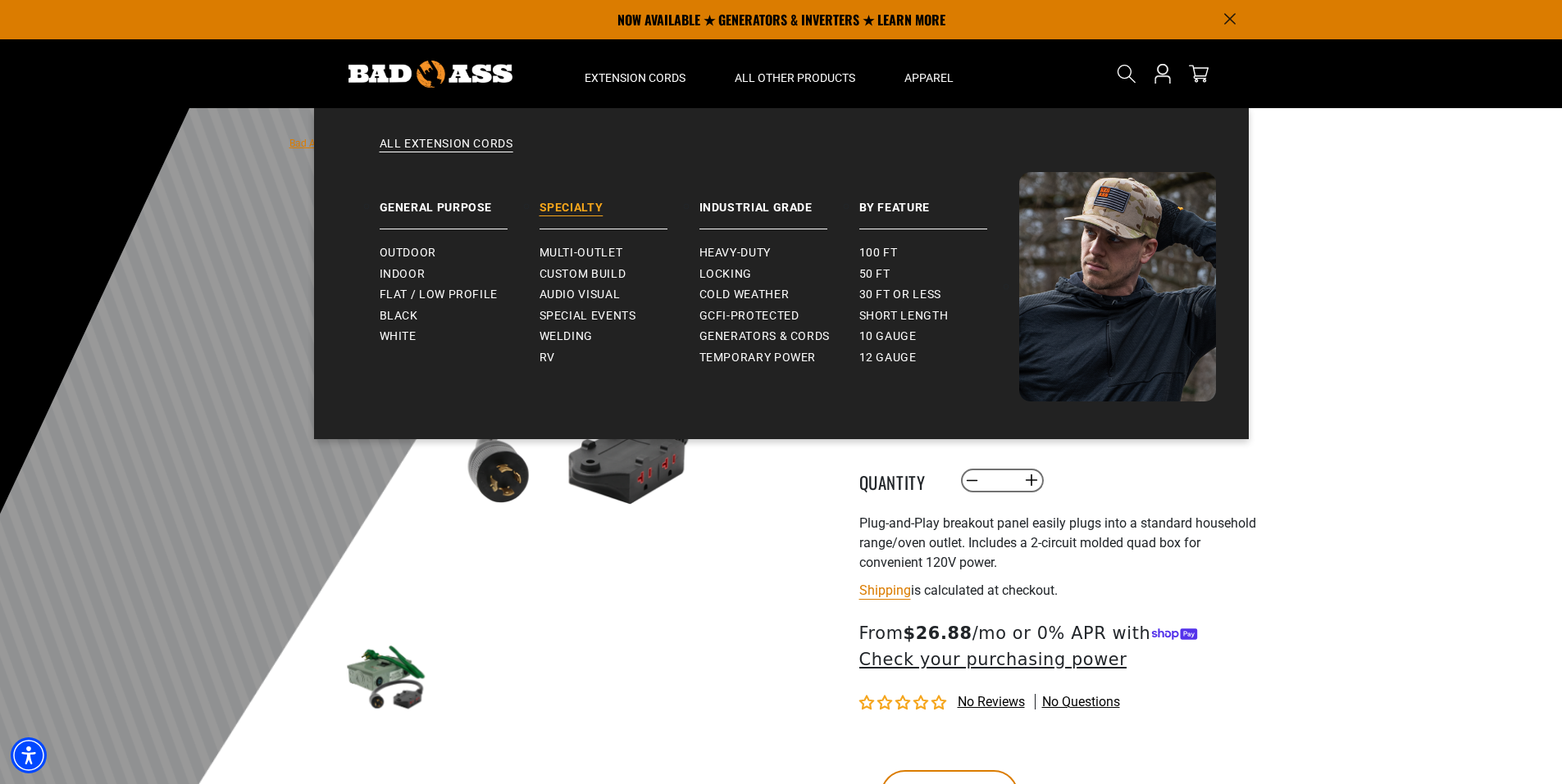
click at [585, 208] on link "Specialty" at bounding box center [619, 201] width 160 height 58
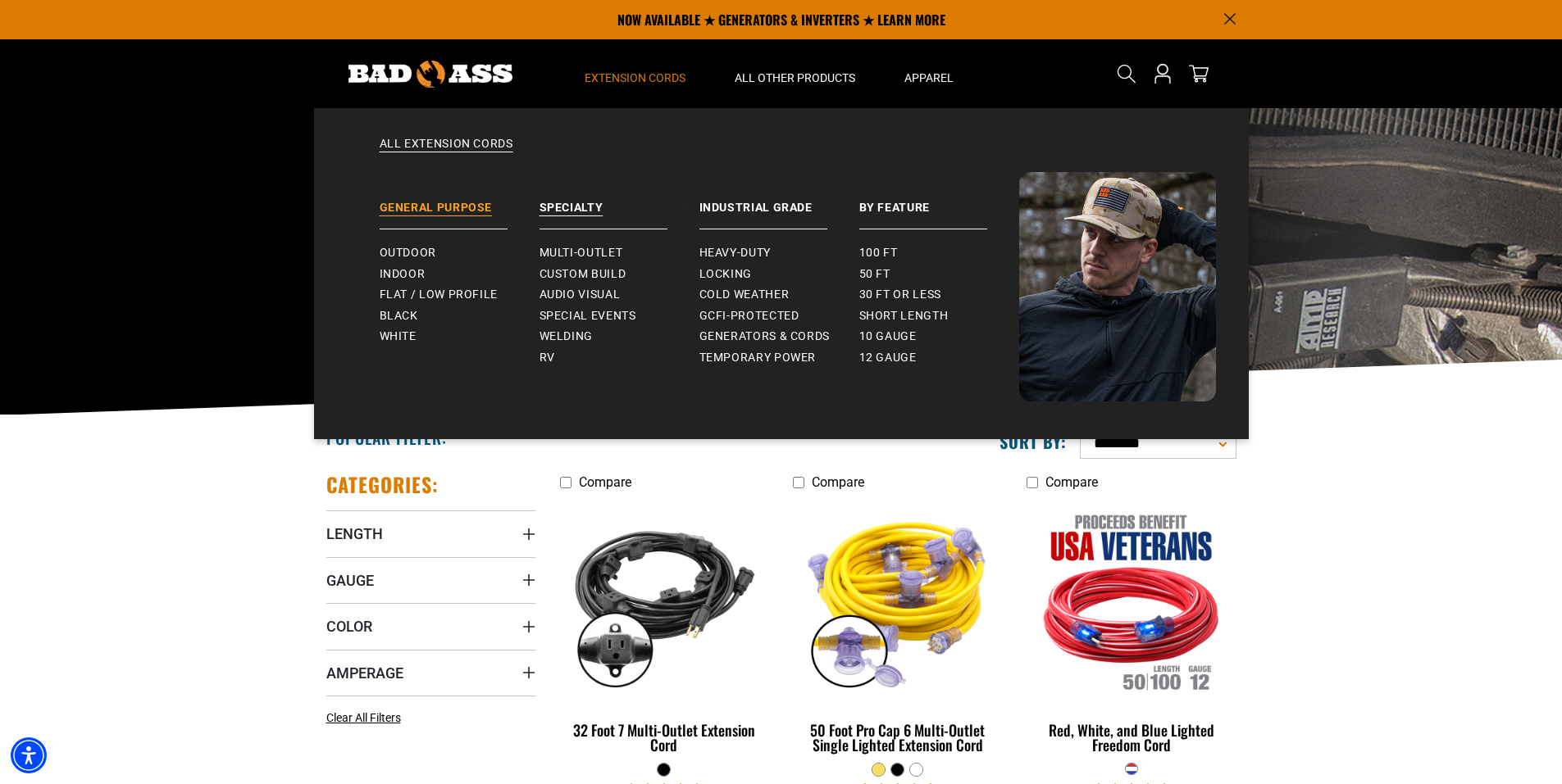
click at [447, 202] on link "General Purpose" at bounding box center [460, 201] width 160 height 58
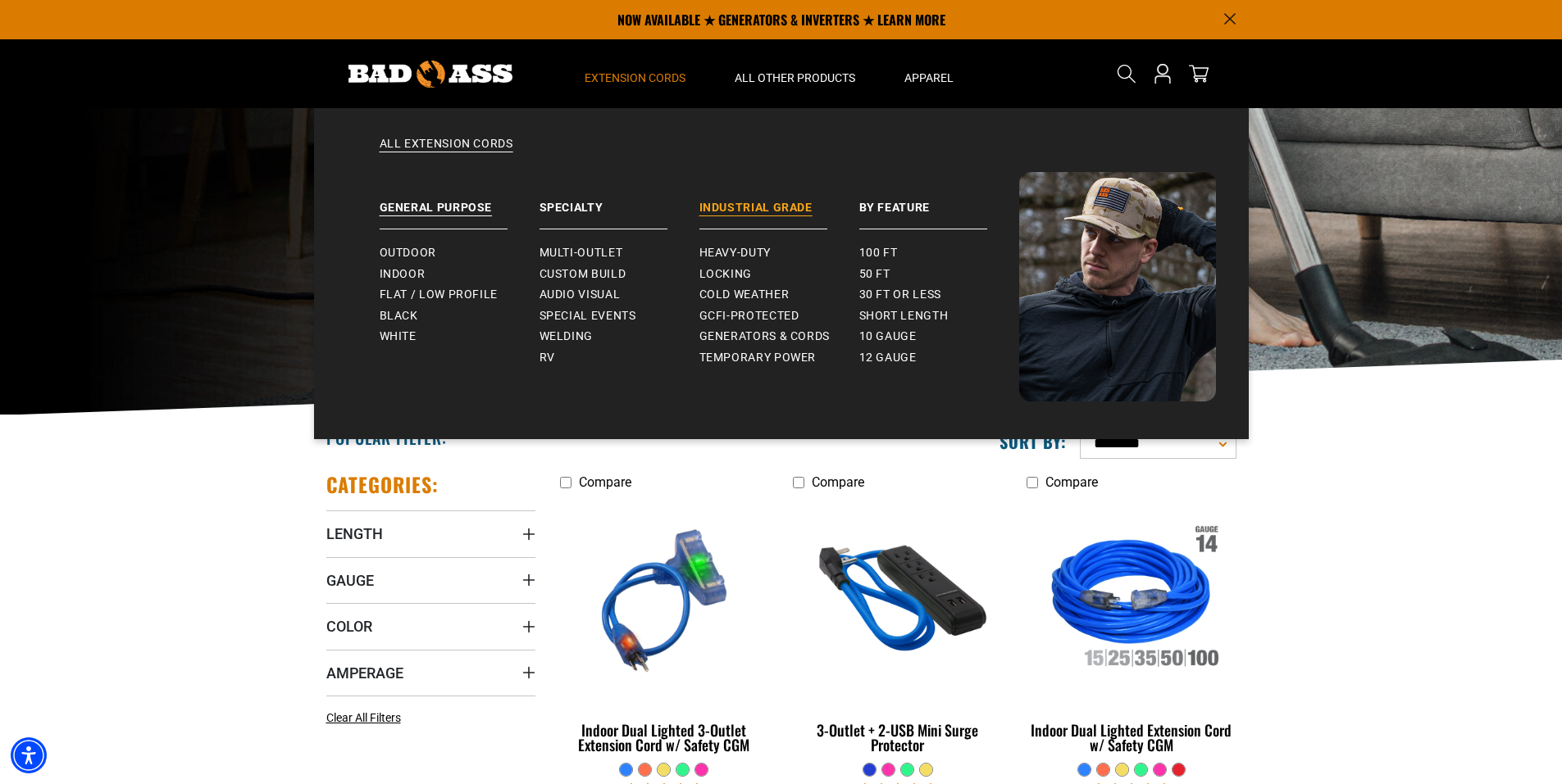
click at [745, 196] on link "Industrial Grade" at bounding box center [779, 201] width 160 height 58
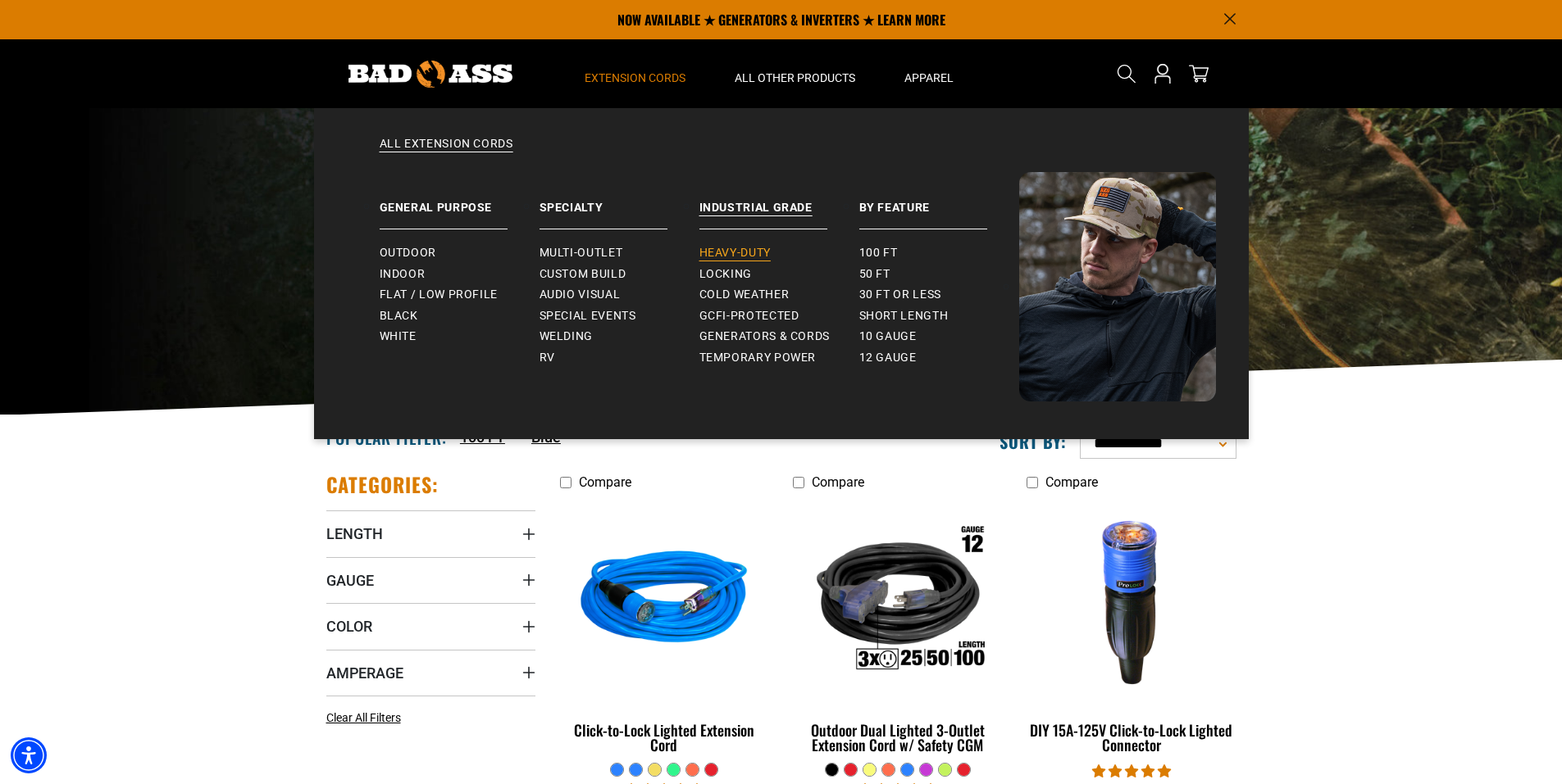
click at [735, 251] on span "Heavy-Duty" at bounding box center [735, 253] width 71 height 14
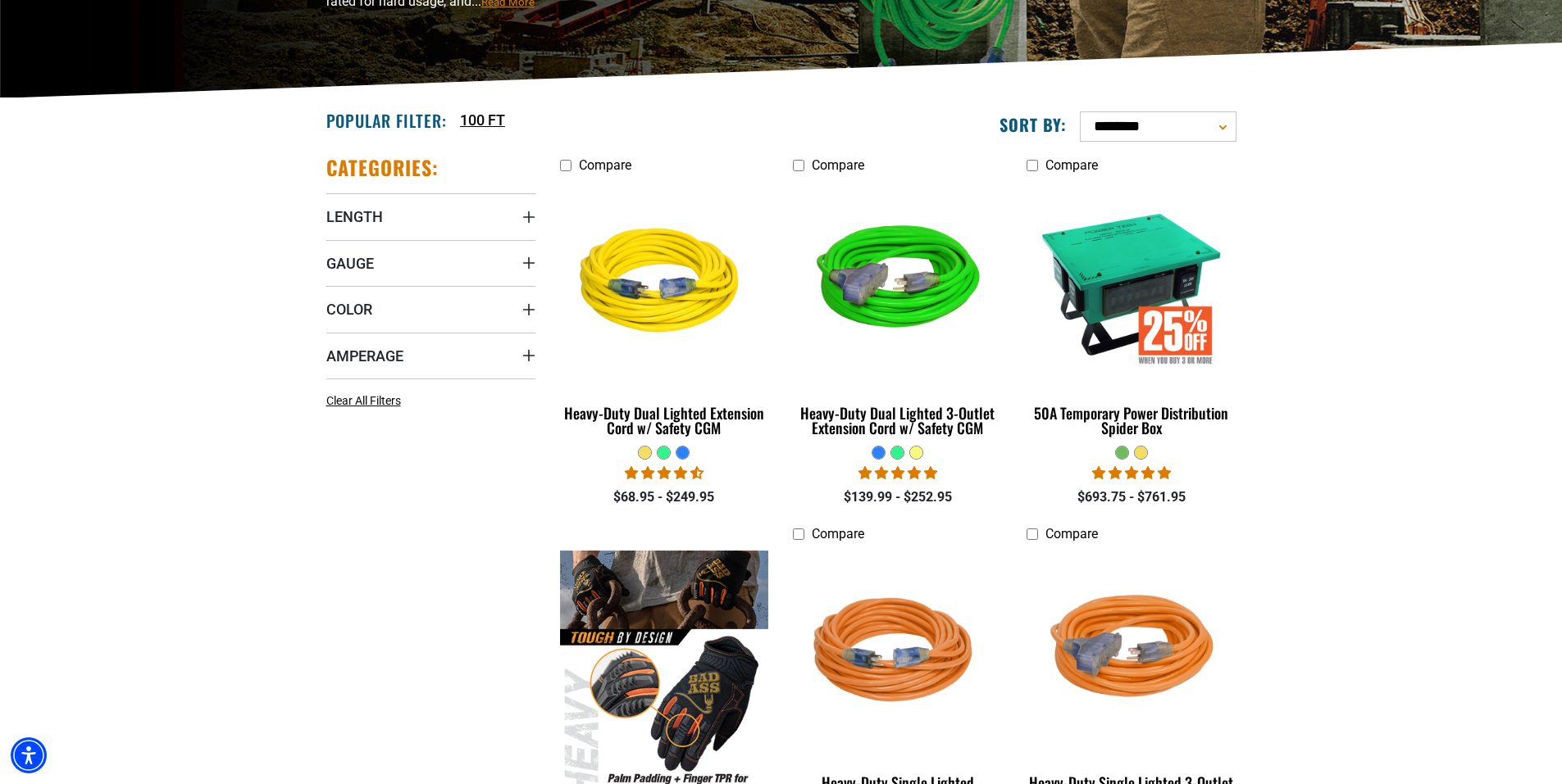
scroll to position [328, 0]
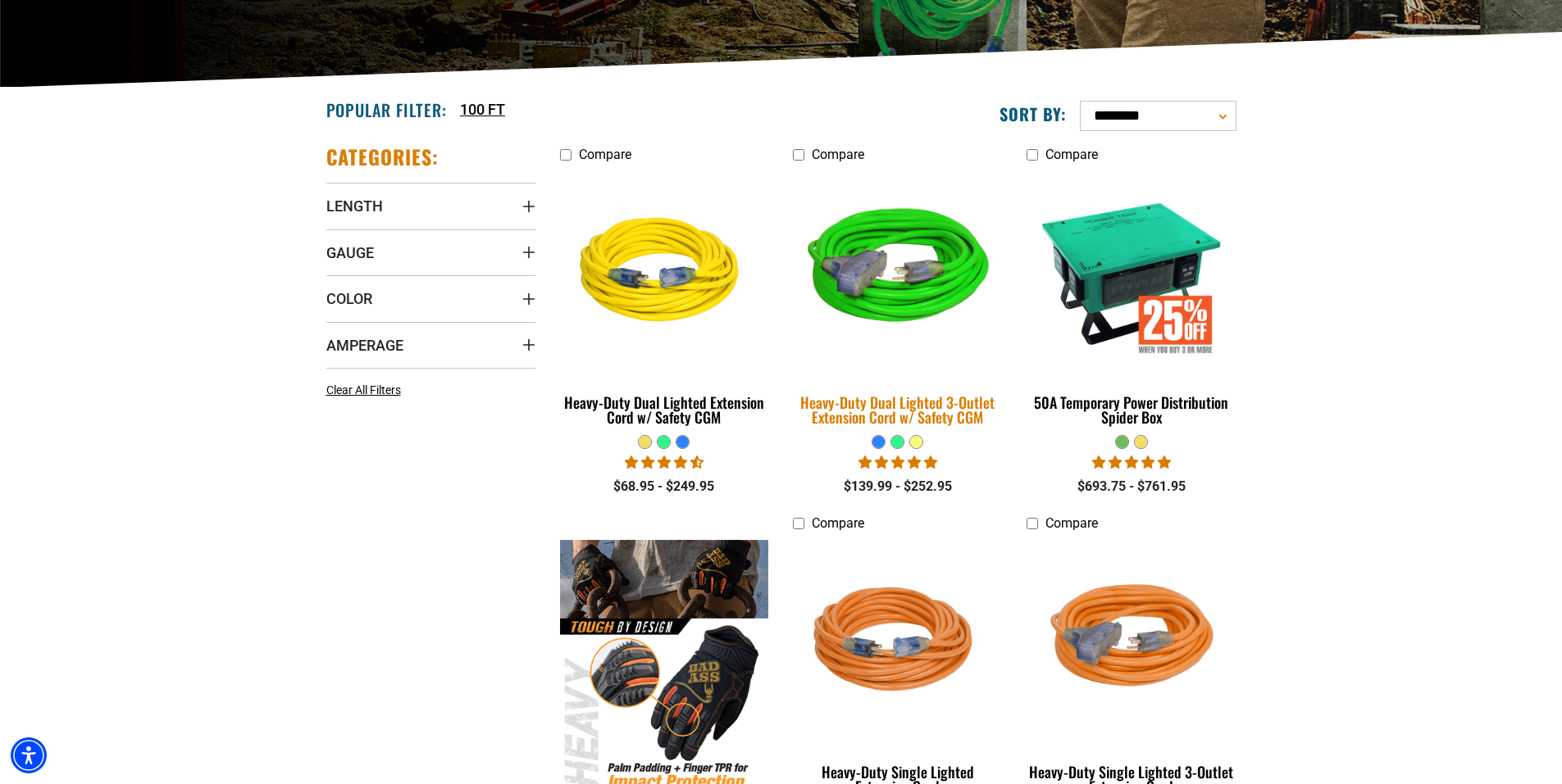
click at [875, 286] on img at bounding box center [897, 272] width 230 height 209
